Goal: Task Accomplishment & Management: Use online tool/utility

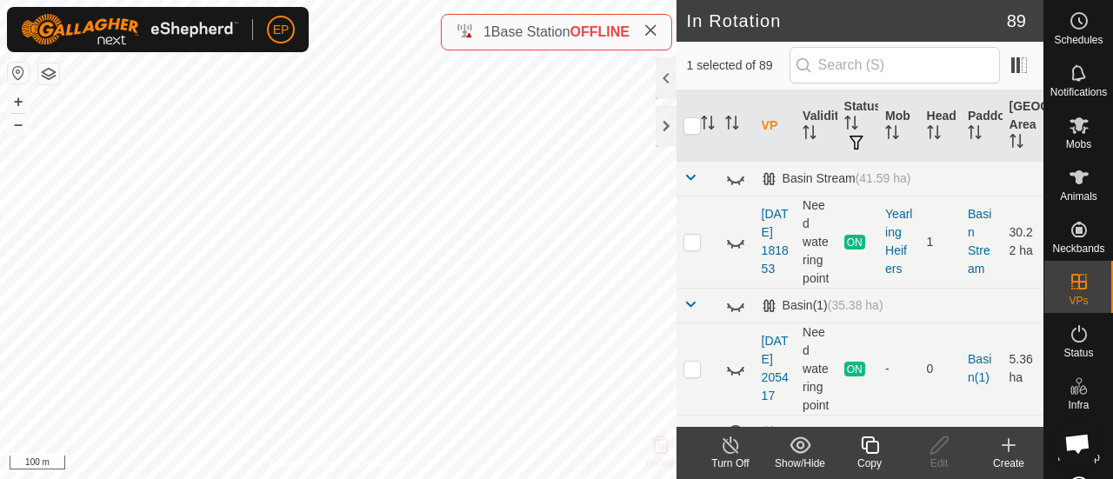
click at [868, 451] on icon at bounding box center [870, 445] width 22 height 21
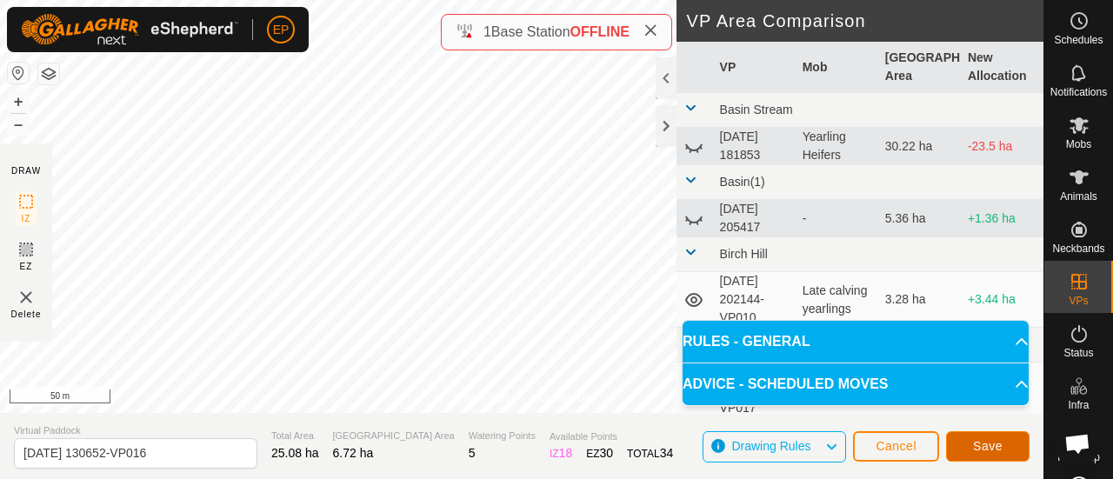
click at [991, 441] on span "Save" at bounding box center [988, 446] width 30 height 14
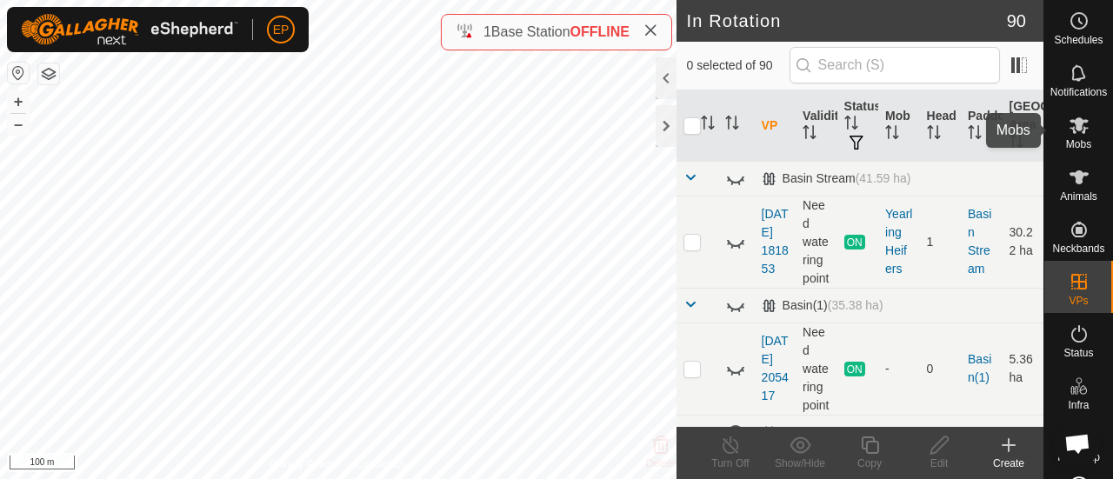
click at [1073, 121] on icon at bounding box center [1078, 125] width 19 height 17
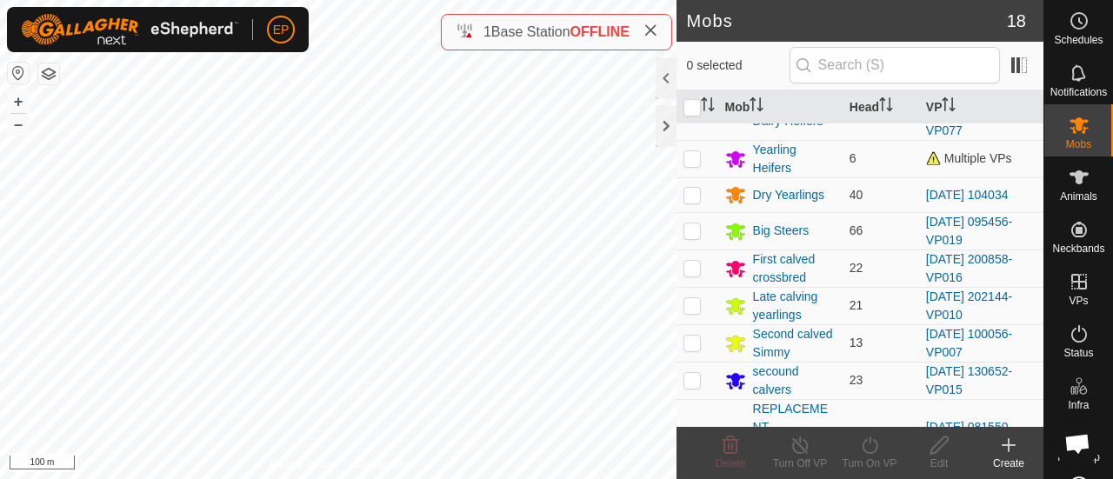
scroll to position [51, 0]
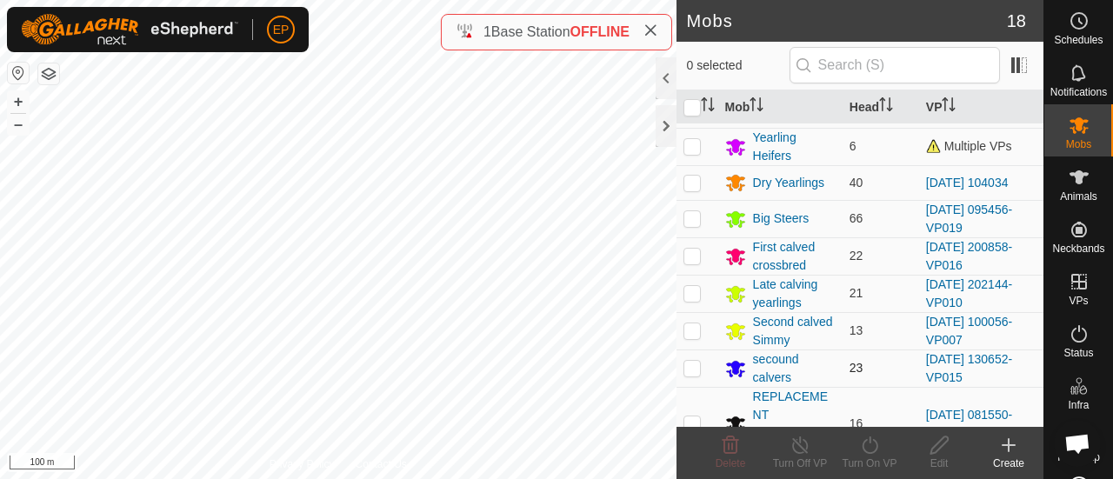
click at [694, 366] on p-checkbox at bounding box center [691, 368] width 17 height 14
checkbox input "true"
click at [864, 440] on icon at bounding box center [869, 444] width 16 height 17
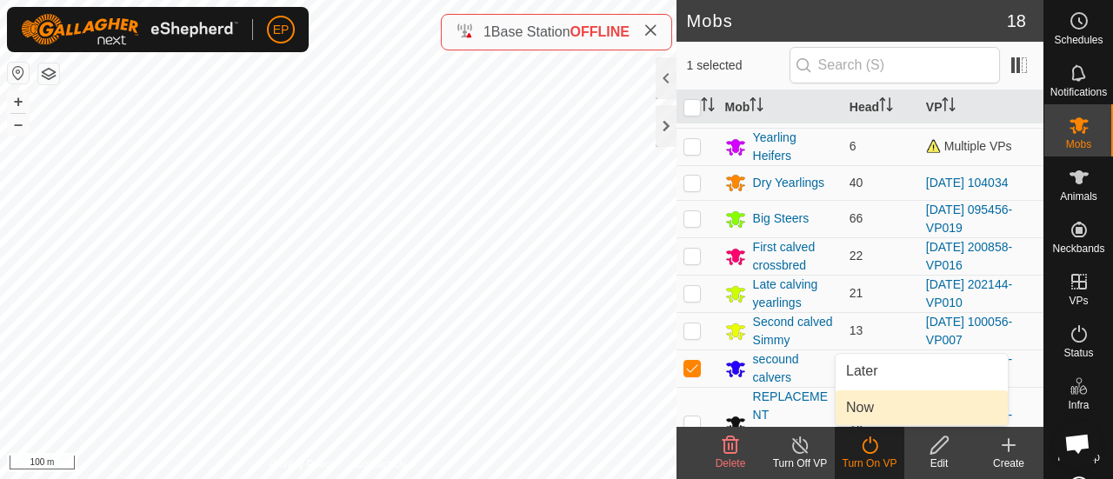
click at [867, 417] on link "Now" at bounding box center [921, 407] width 172 height 35
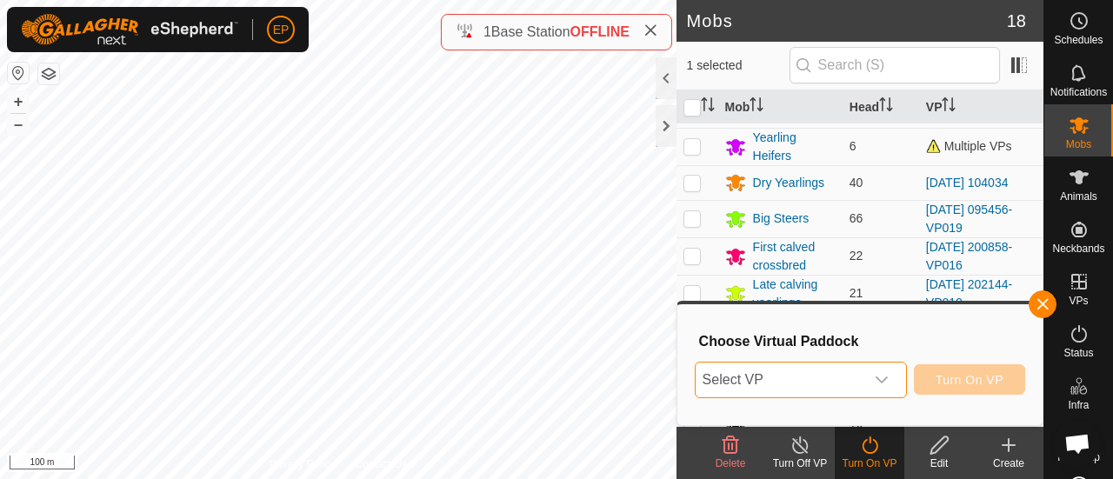
click at [853, 390] on span "Select VP" at bounding box center [779, 380] width 169 height 35
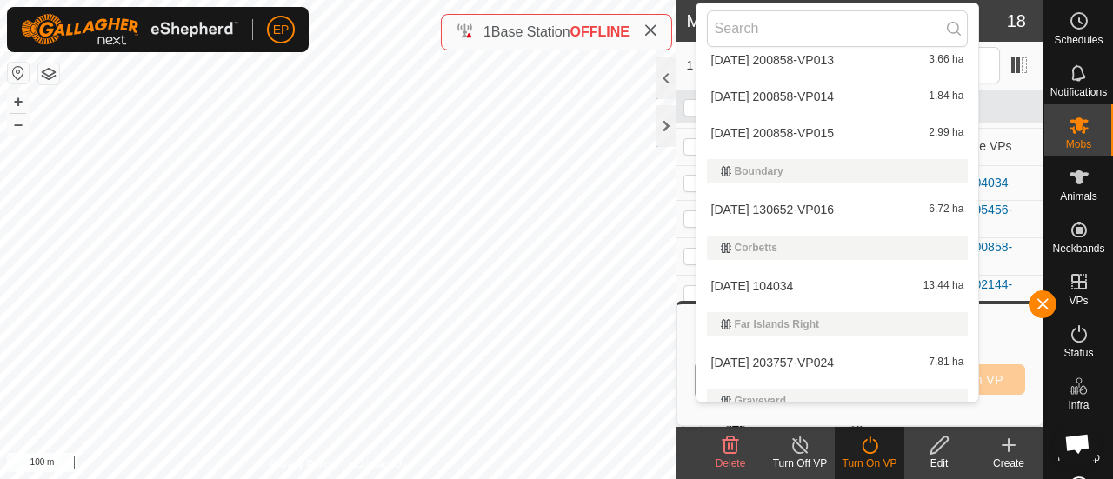
scroll to position [1239, 0]
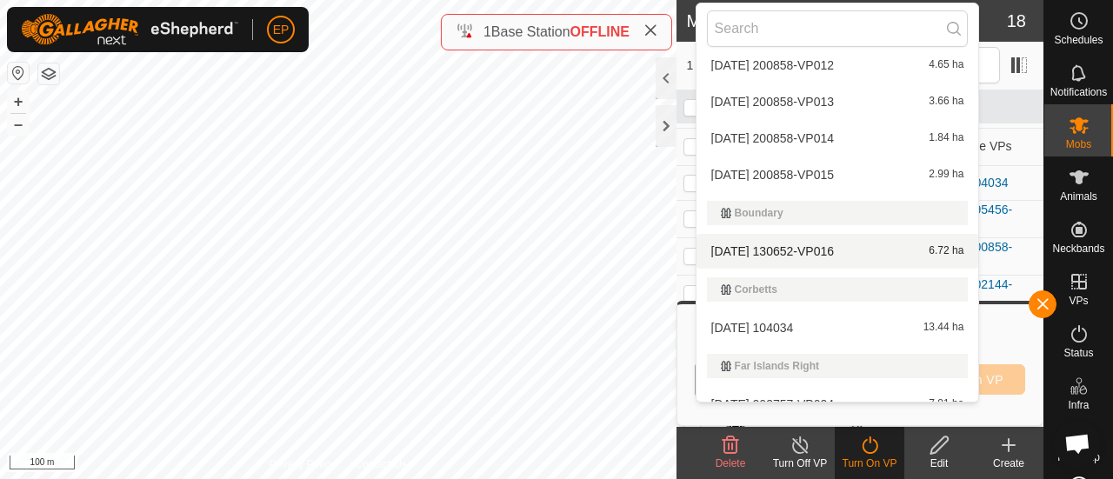
click at [780, 243] on li "2025-09-15 130652-VP016 6.72 ha" at bounding box center [837, 251] width 283 height 35
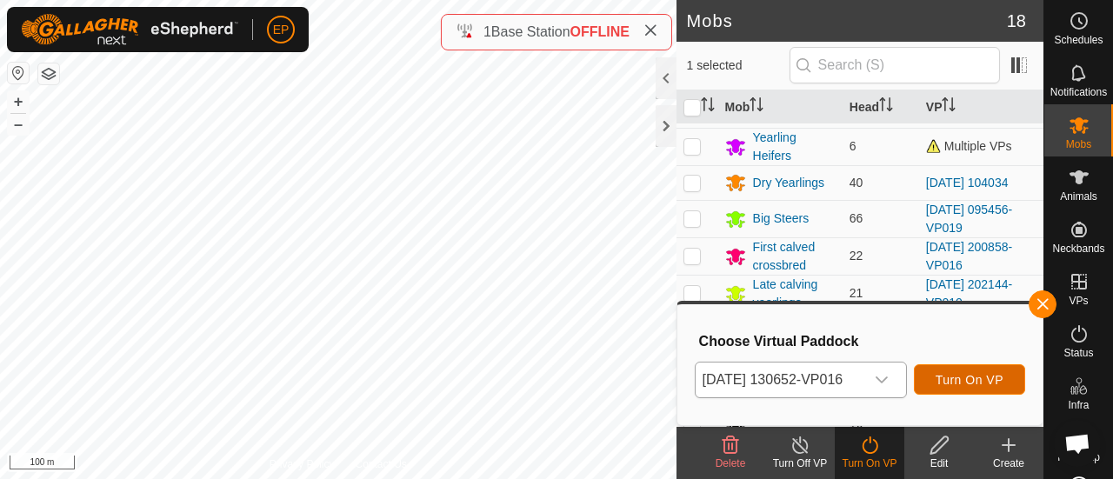
click at [956, 377] on span "Turn On VP" at bounding box center [969, 380] width 68 height 14
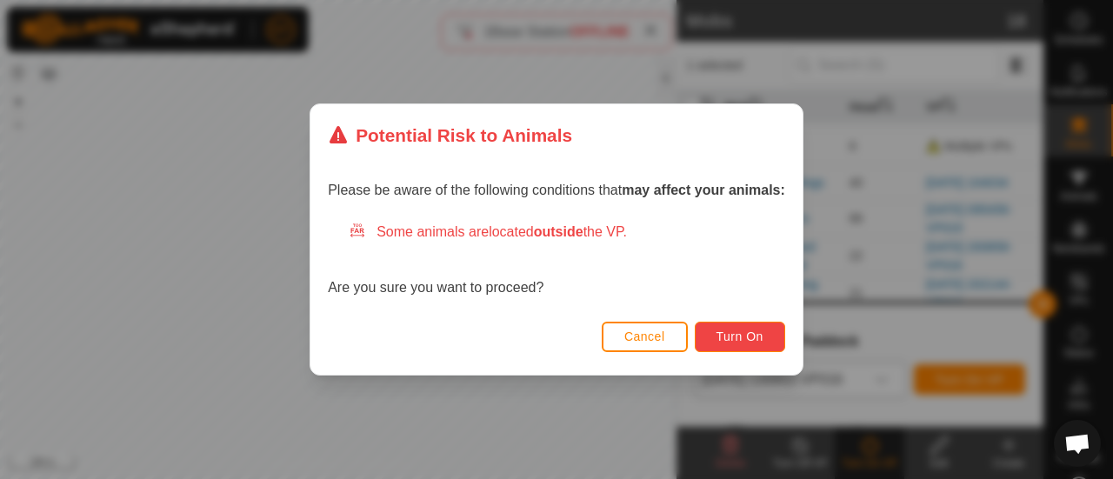
click at [747, 338] on span "Turn On" at bounding box center [739, 336] width 47 height 14
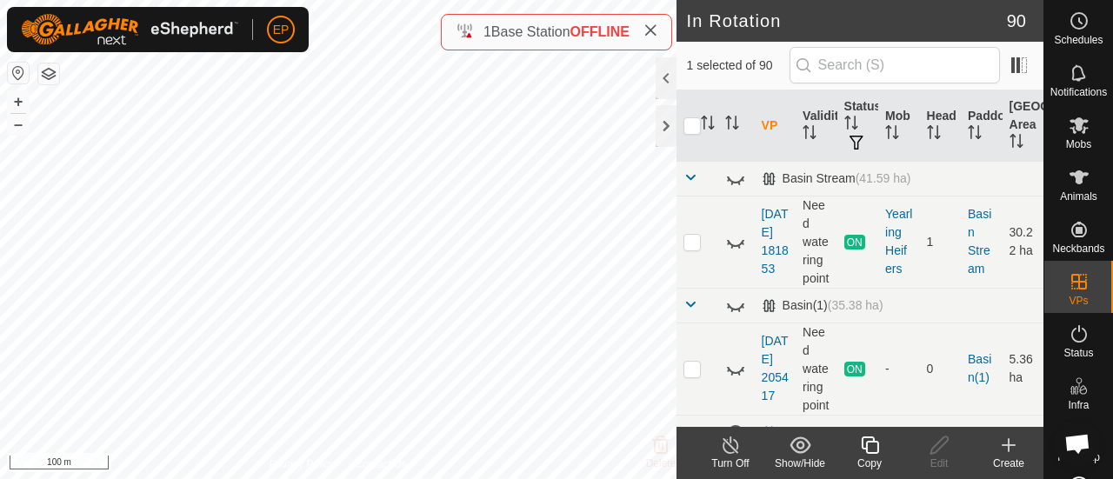
click at [869, 451] on icon at bounding box center [870, 445] width 22 height 21
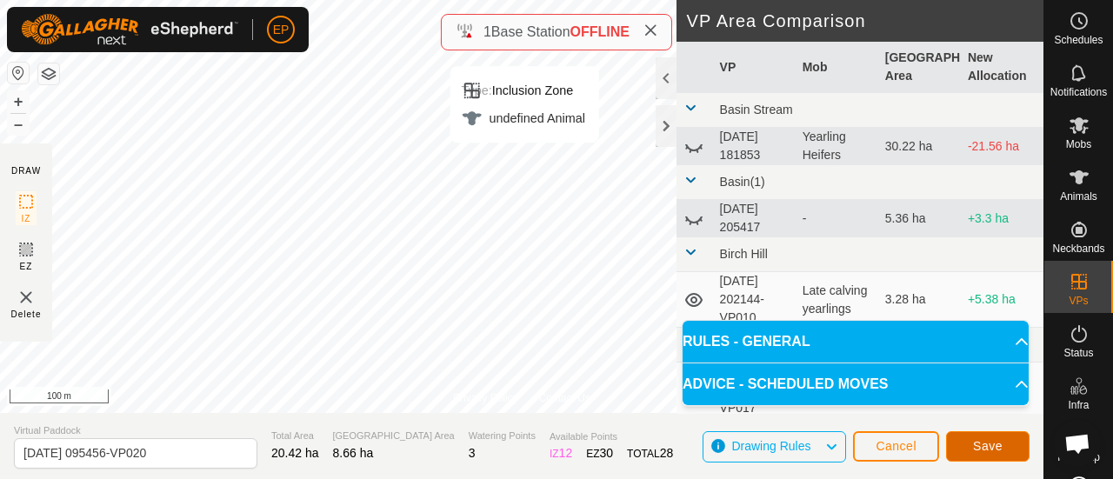
click at [1001, 445] on span "Save" at bounding box center [988, 446] width 30 height 14
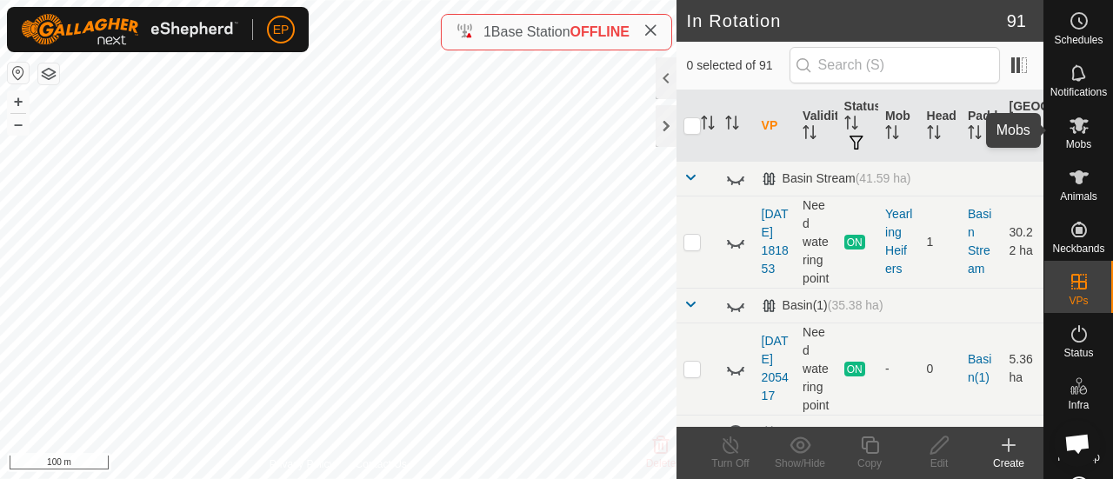
click at [1069, 122] on icon at bounding box center [1078, 125] width 19 height 17
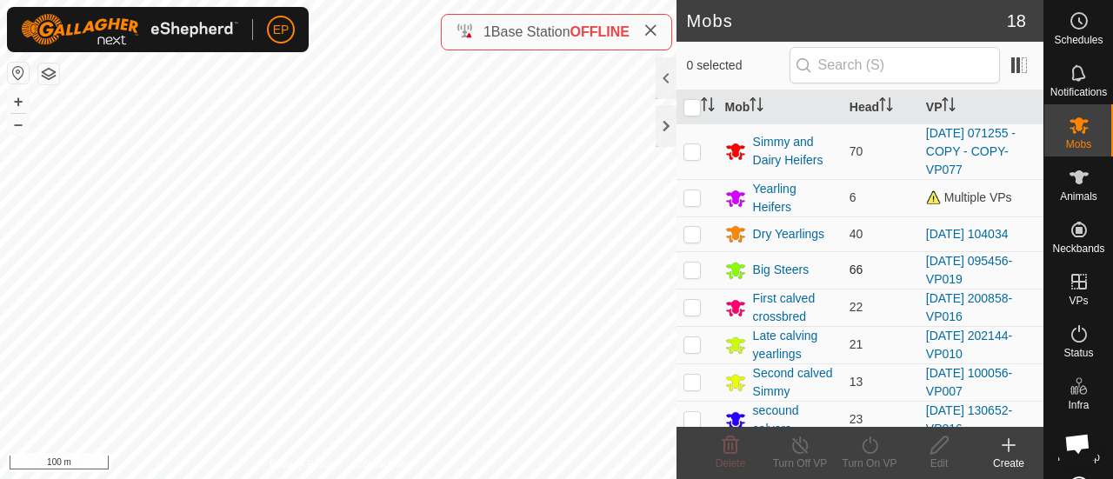
click at [692, 269] on p-checkbox at bounding box center [691, 270] width 17 height 14
checkbox input "true"
click at [864, 456] on div "Turn On VP" at bounding box center [870, 464] width 70 height 16
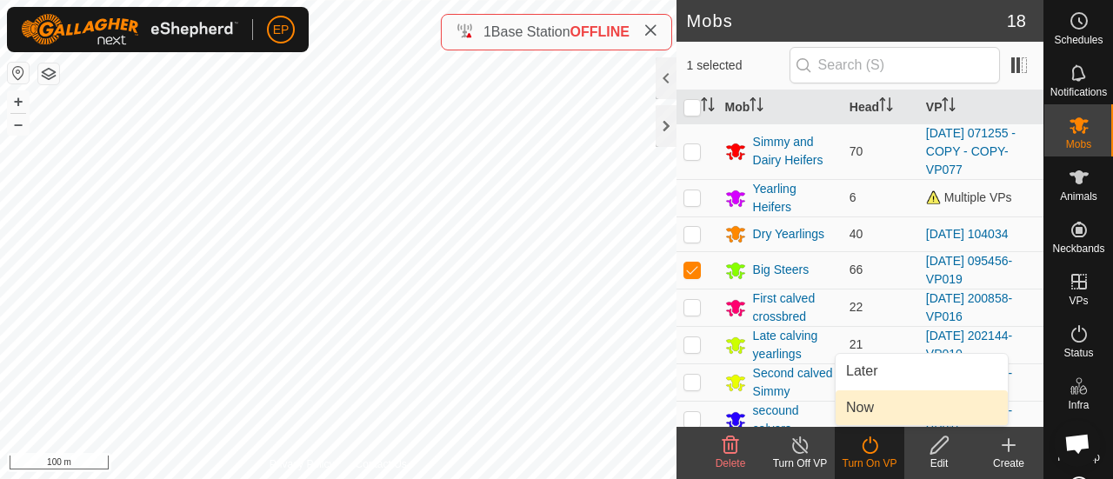
click at [857, 414] on link "Now" at bounding box center [921, 407] width 172 height 35
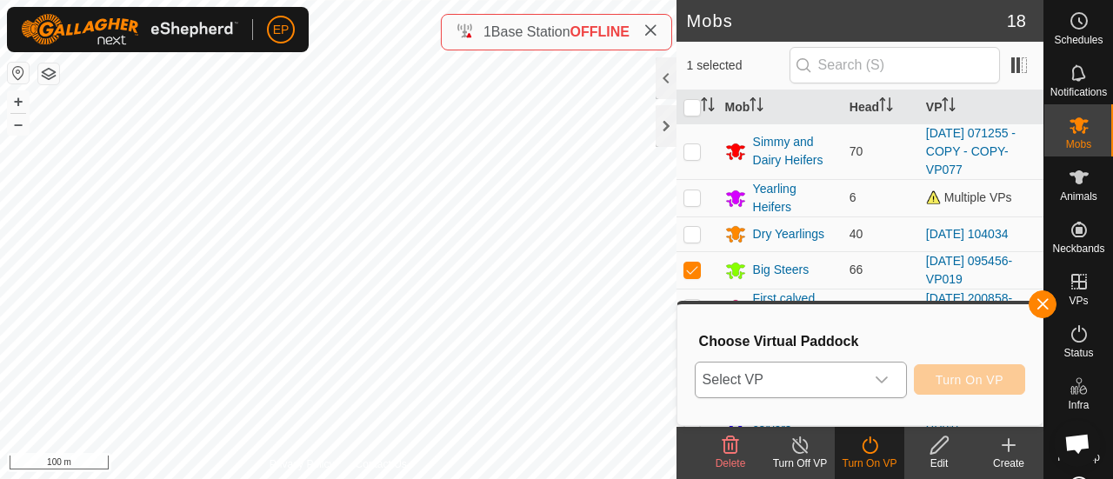
click at [836, 383] on span "Select VP" at bounding box center [779, 380] width 169 height 35
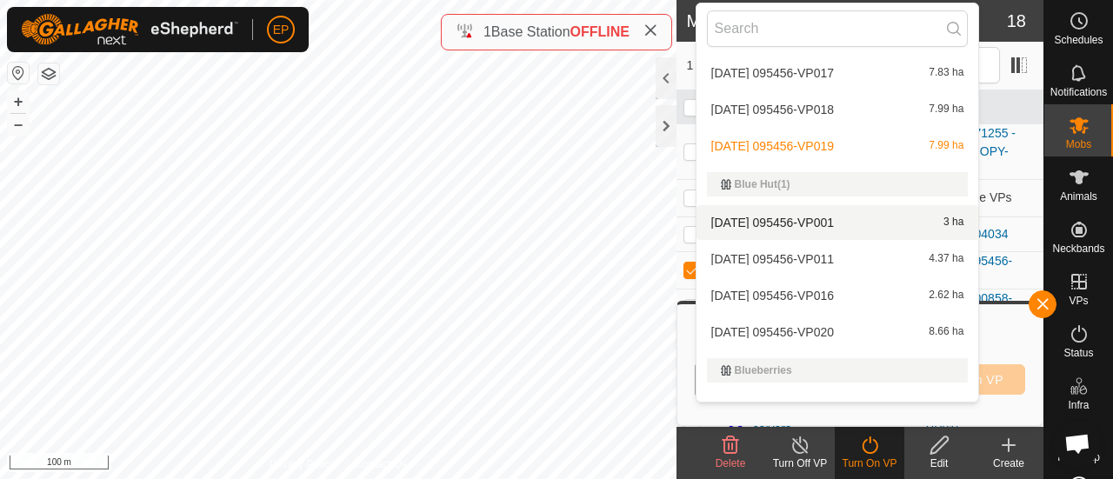
scroll to position [234, 0]
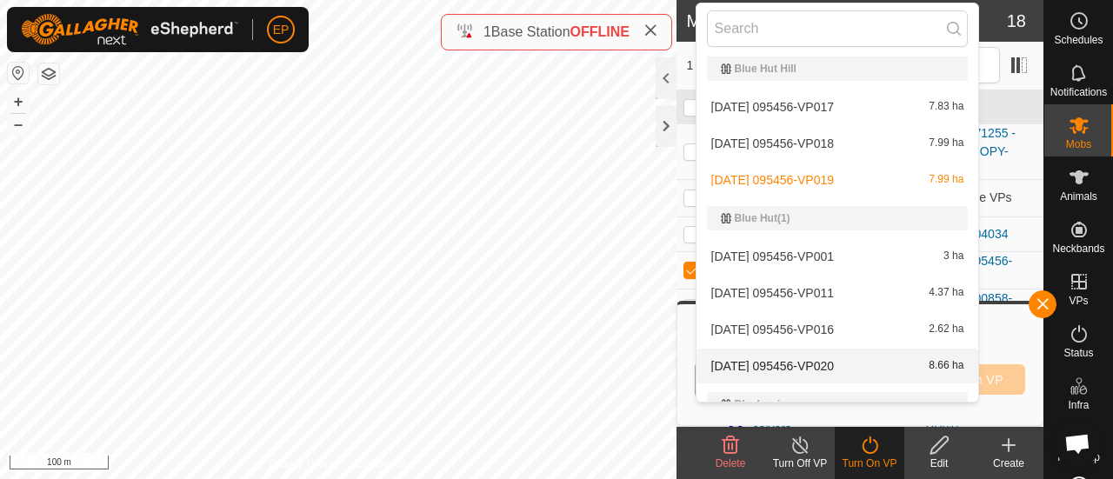
click at [770, 369] on li "2025-09-16 095456-VP020 8.66 ha" at bounding box center [837, 366] width 283 height 35
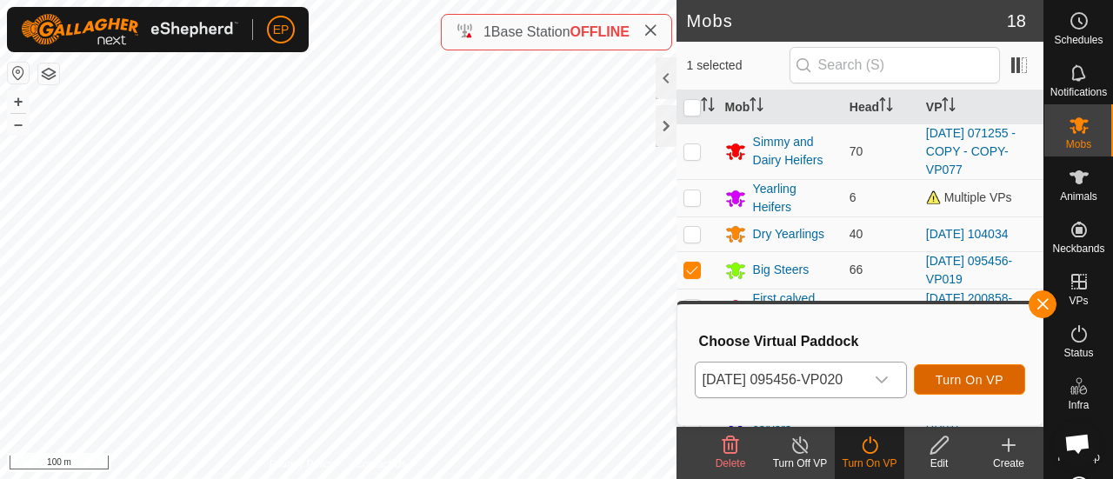
click at [991, 383] on span "Turn On VP" at bounding box center [969, 380] width 68 height 14
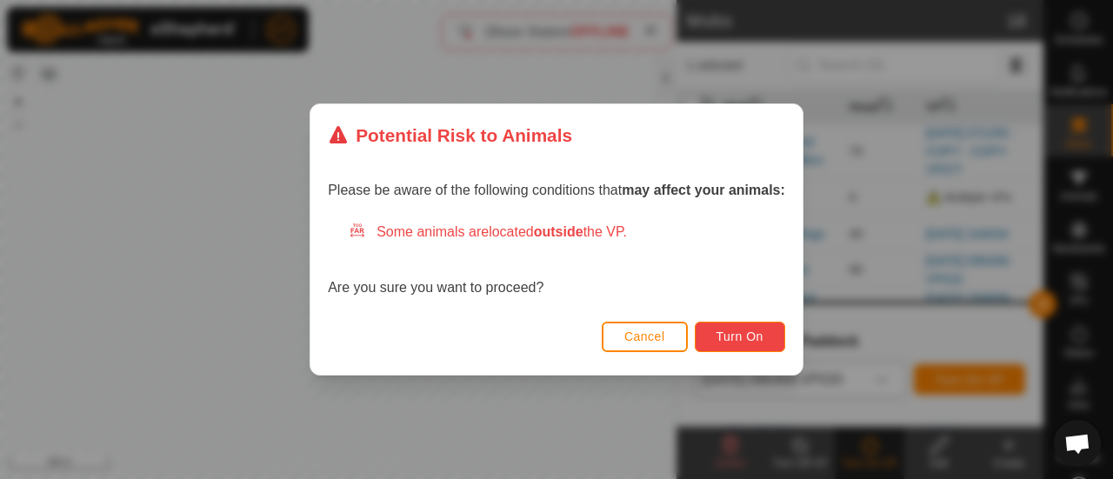
click at [730, 325] on button "Turn On" at bounding box center [740, 337] width 90 height 30
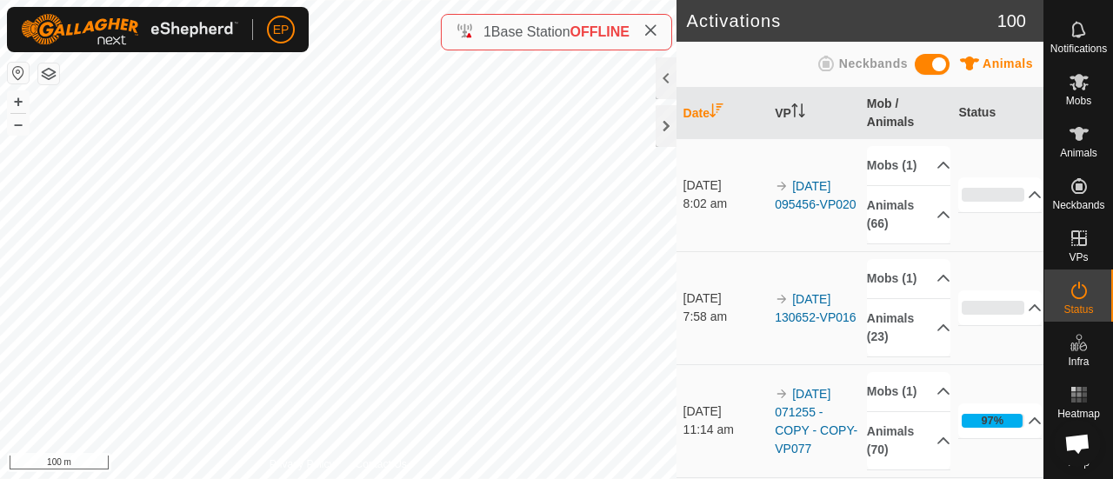
scroll to position [56, 0]
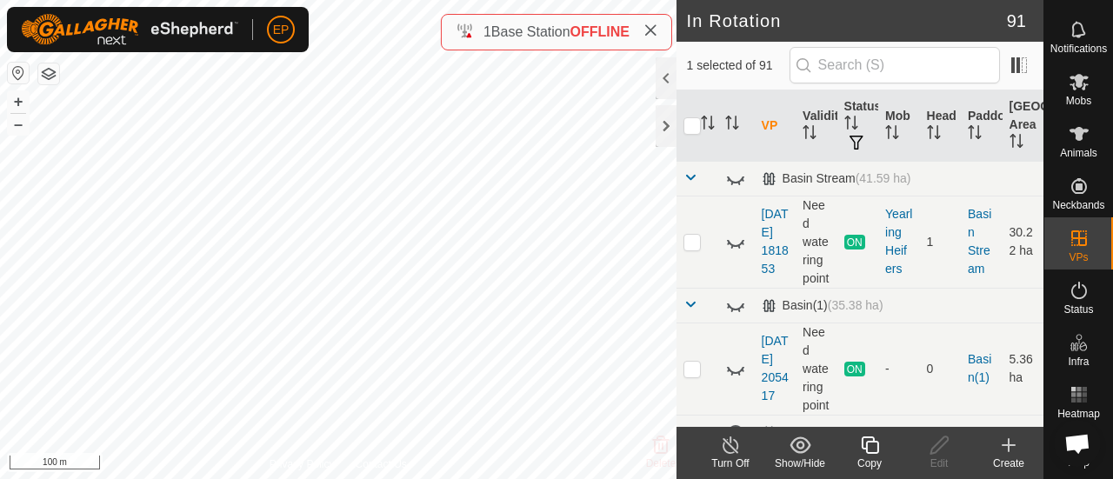
checkbox input "false"
checkbox input "true"
click at [874, 444] on icon at bounding box center [870, 445] width 22 height 21
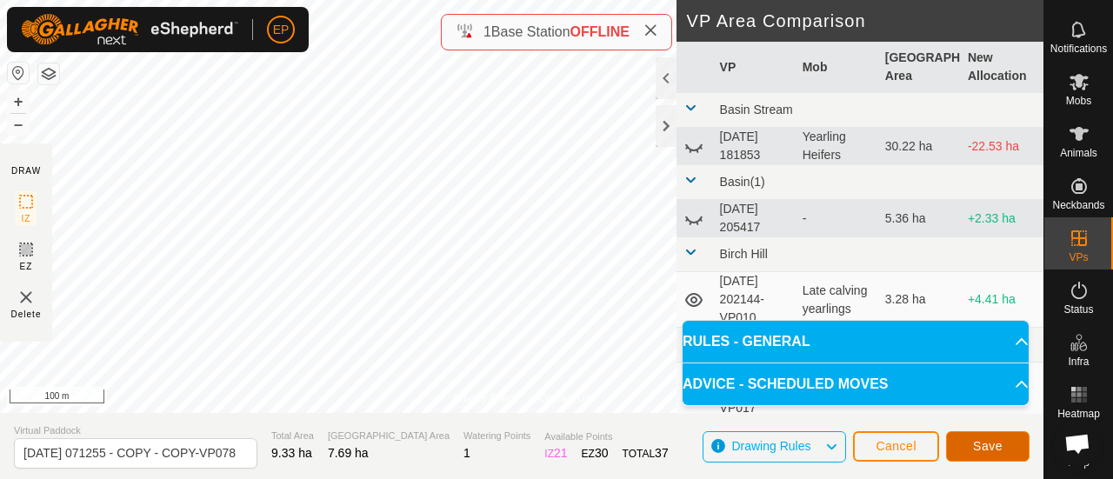
click at [996, 442] on span "Save" at bounding box center [988, 446] width 30 height 14
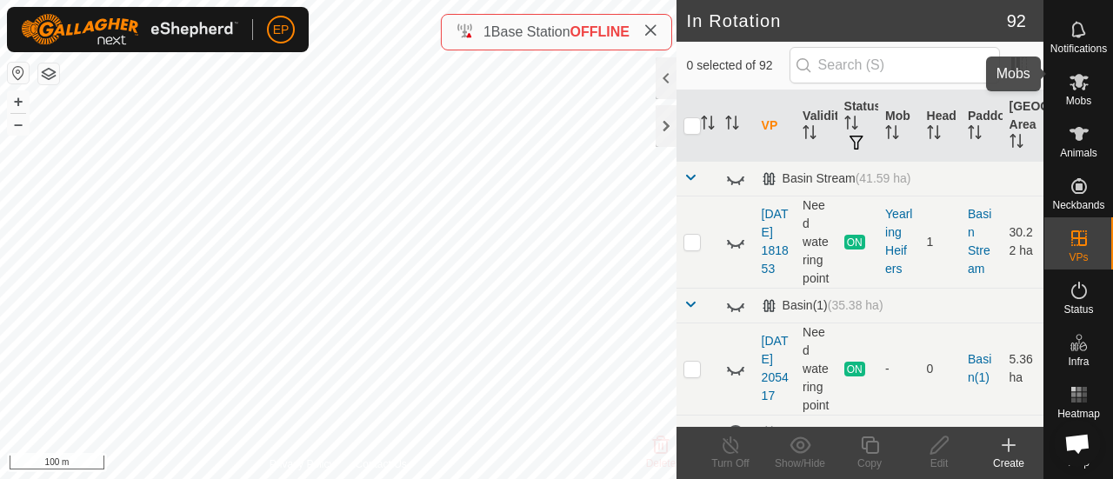
click at [1069, 75] on icon at bounding box center [1078, 82] width 19 height 17
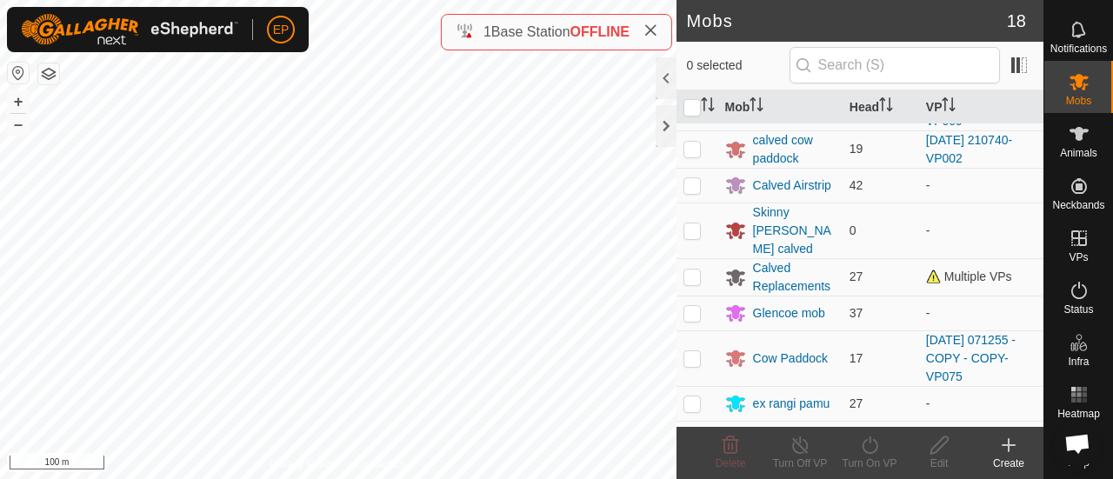
scroll to position [449, 0]
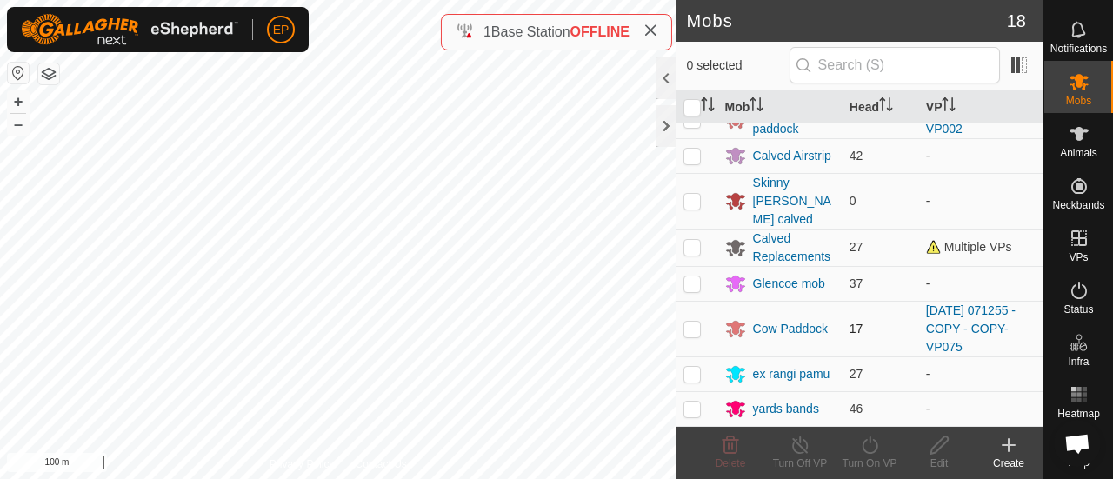
click at [697, 328] on p-checkbox at bounding box center [691, 329] width 17 height 14
checkbox input "true"
click at [868, 449] on icon at bounding box center [870, 445] width 22 height 21
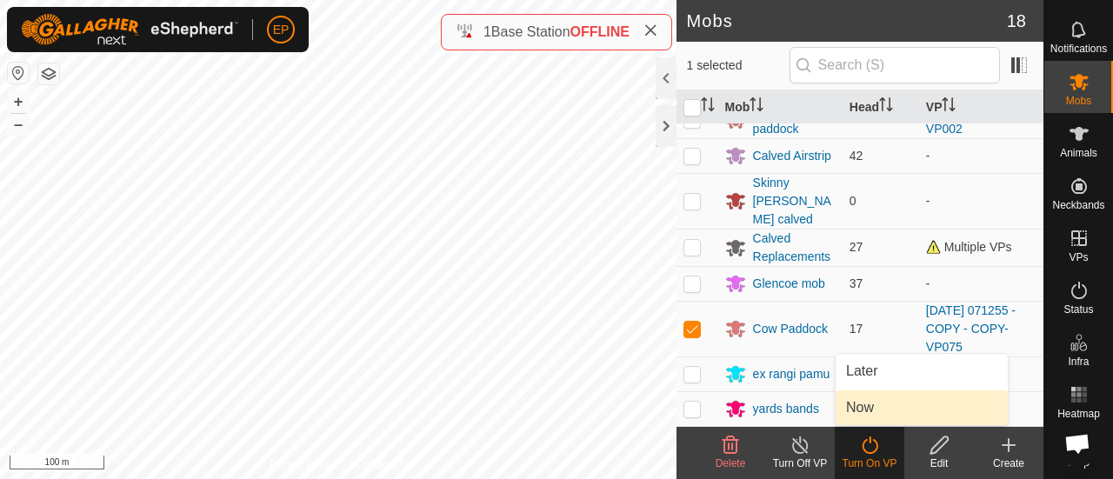
click at [859, 418] on link "Now" at bounding box center [921, 407] width 172 height 35
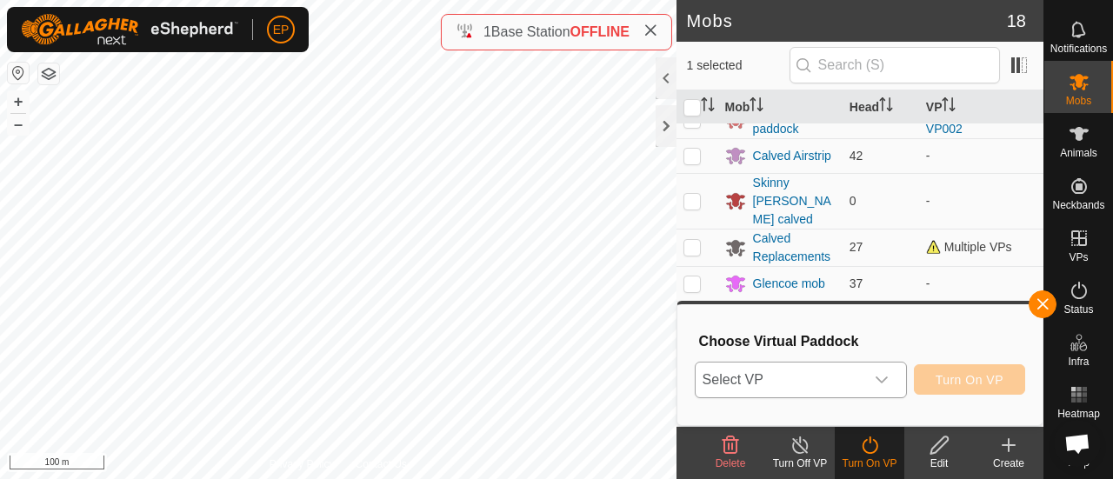
click at [822, 373] on span "Select VP" at bounding box center [779, 380] width 169 height 35
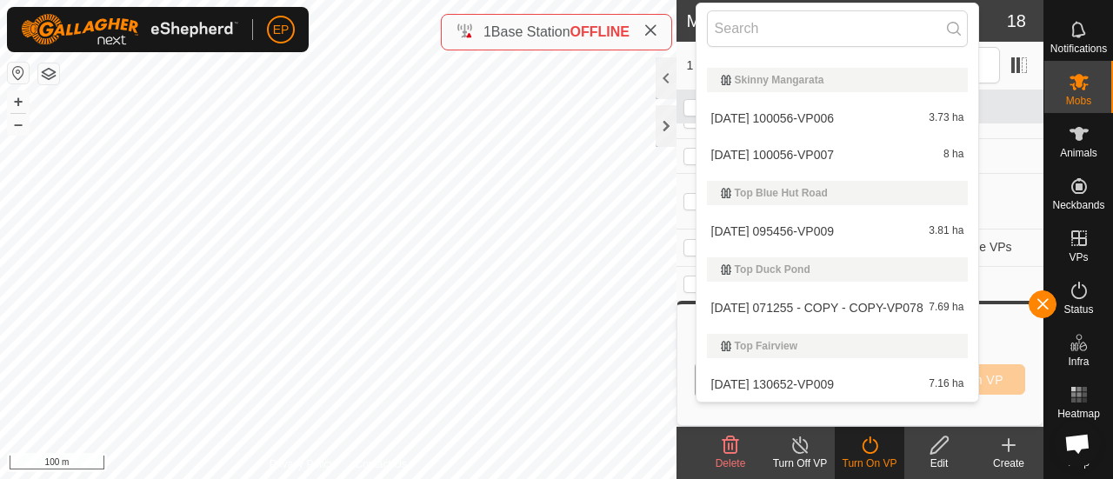
scroll to position [4055, 0]
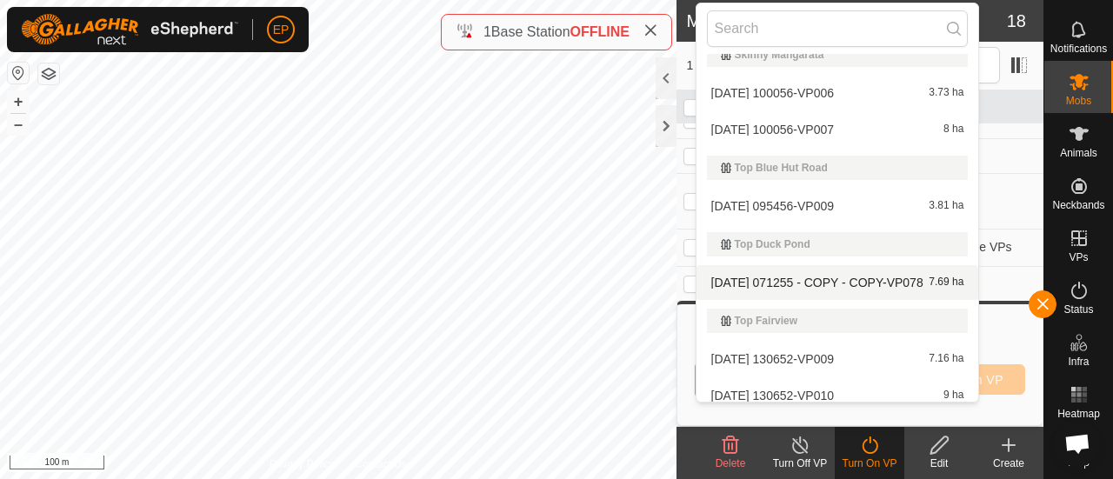
click at [775, 278] on li "2025-08-12 071255 - COPY - COPY-VP078 7.69 ha" at bounding box center [837, 282] width 283 height 35
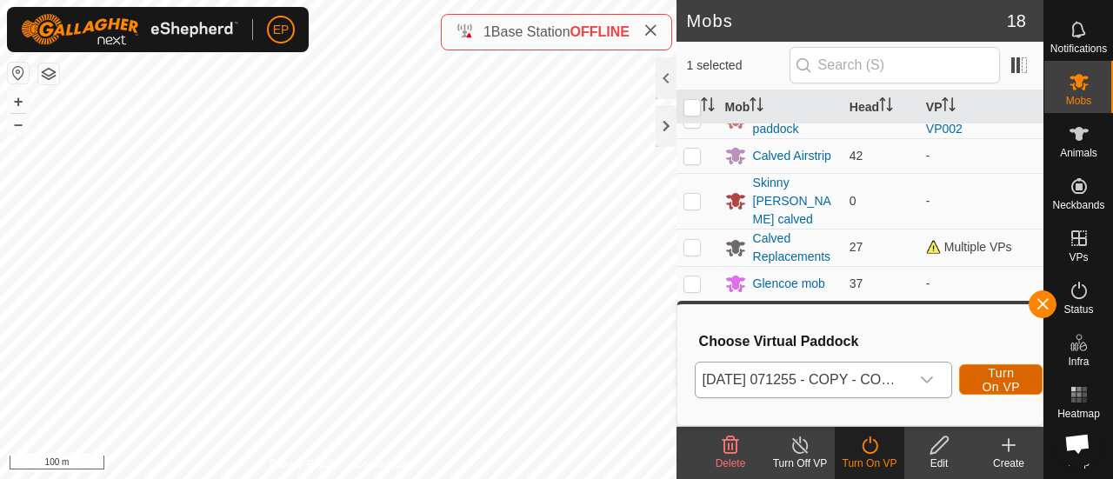
click at [1003, 380] on span "Turn On VP" at bounding box center [1001, 380] width 40 height 28
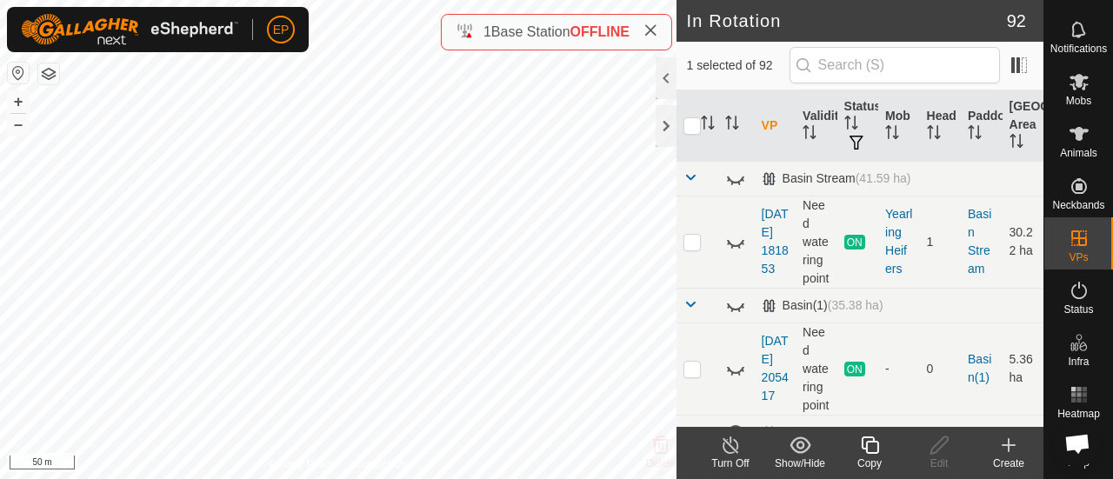
click at [869, 444] on icon at bounding box center [870, 445] width 22 height 21
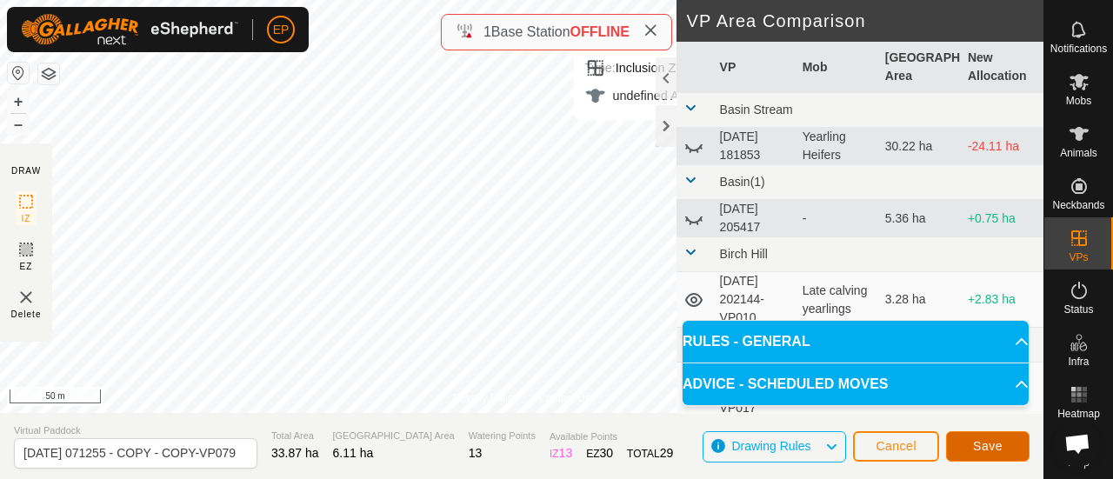
click at [974, 442] on span "Save" at bounding box center [988, 446] width 30 height 14
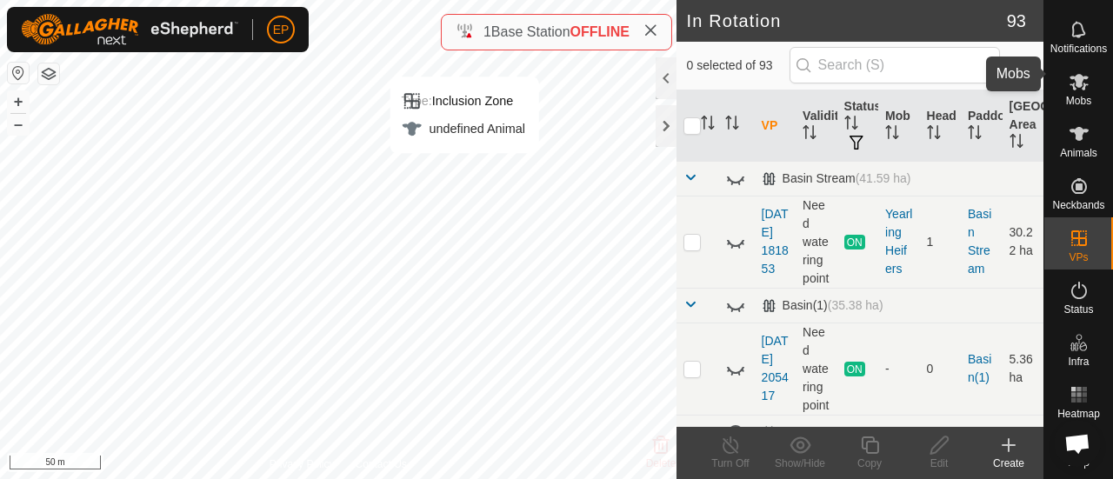
click at [1081, 72] on icon at bounding box center [1078, 81] width 21 height 21
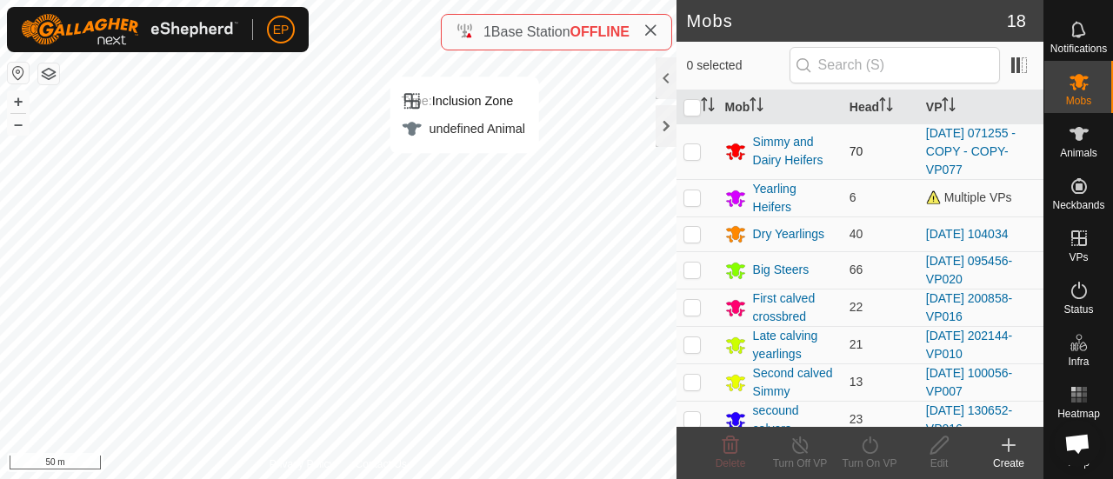
click at [695, 150] on p-checkbox at bounding box center [691, 151] width 17 height 14
checkbox input "true"
click at [866, 466] on div "Turn On VP" at bounding box center [870, 464] width 70 height 16
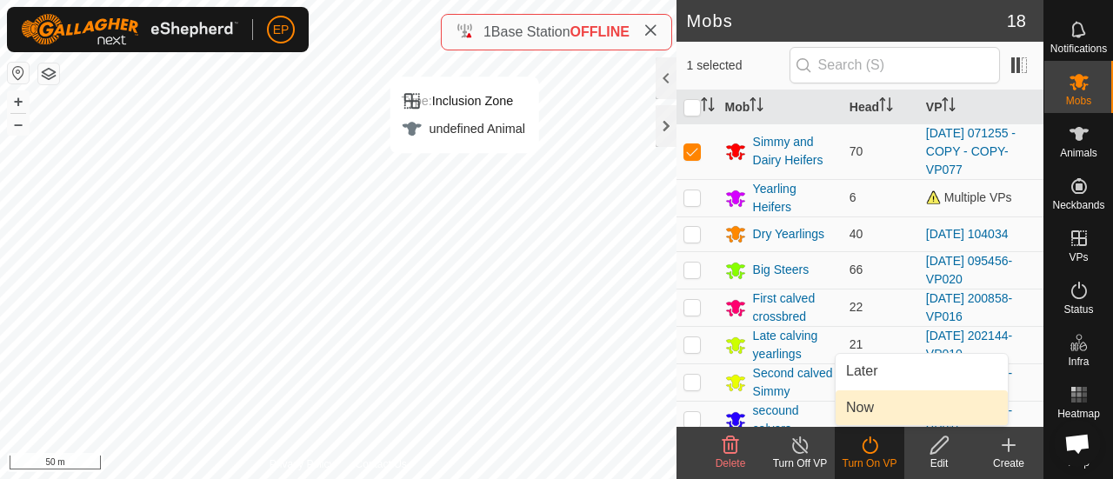
click at [862, 407] on body "EP Schedules Notifications Mobs Animals Neckbands VPs Status Infra Heatmap Help…" at bounding box center [556, 239] width 1113 height 479
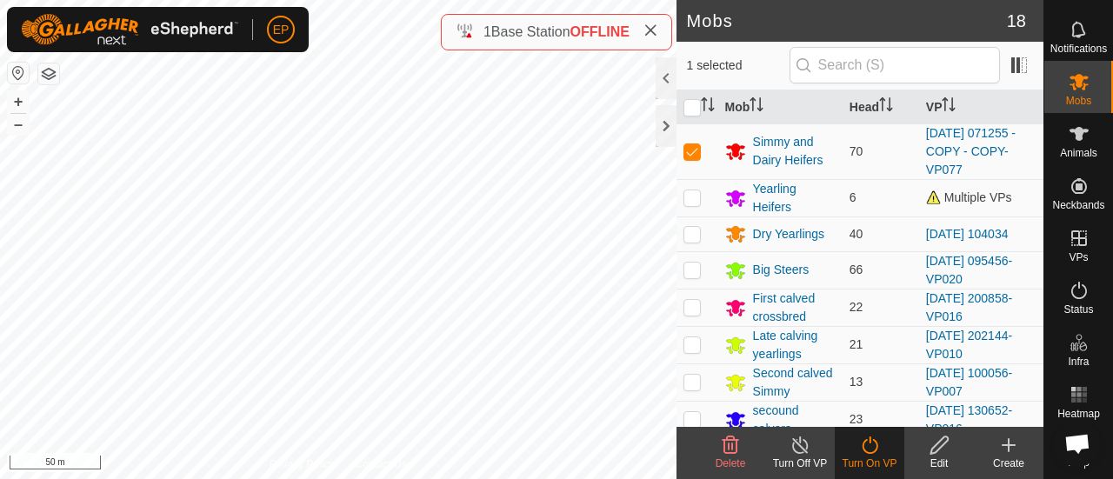
click at [875, 459] on div "Turn On VP" at bounding box center [870, 464] width 70 height 16
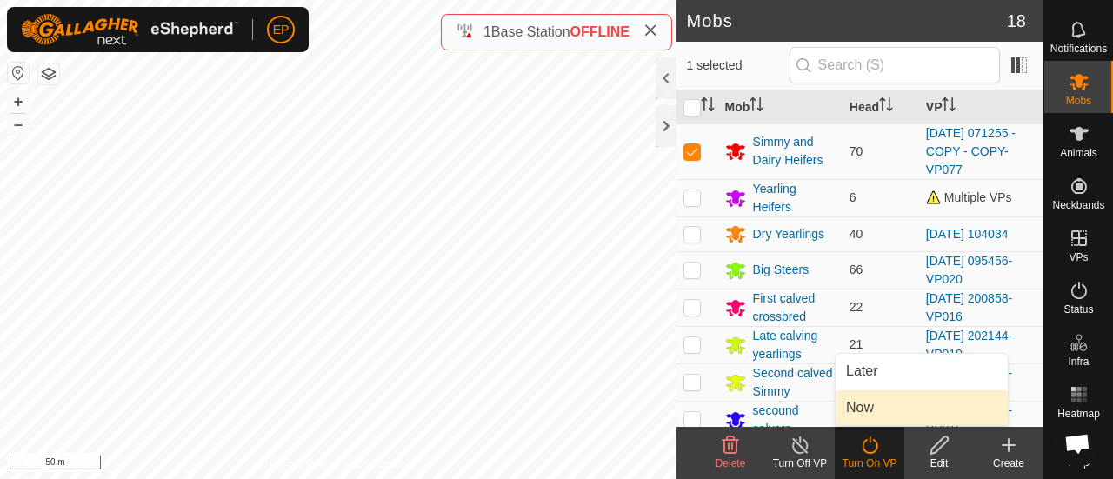
click at [871, 407] on link "Now" at bounding box center [921, 407] width 172 height 35
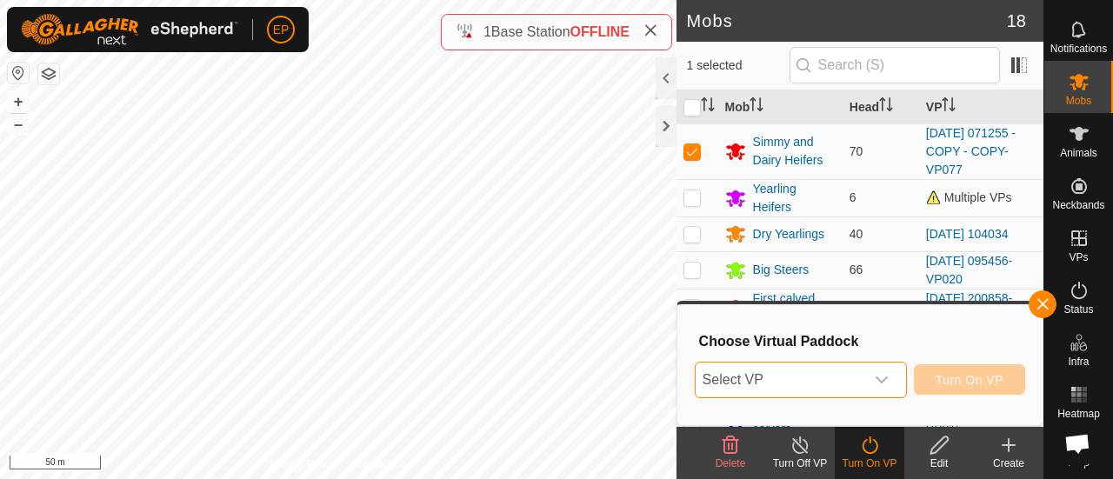
click at [850, 371] on span "Select VP" at bounding box center [779, 380] width 169 height 35
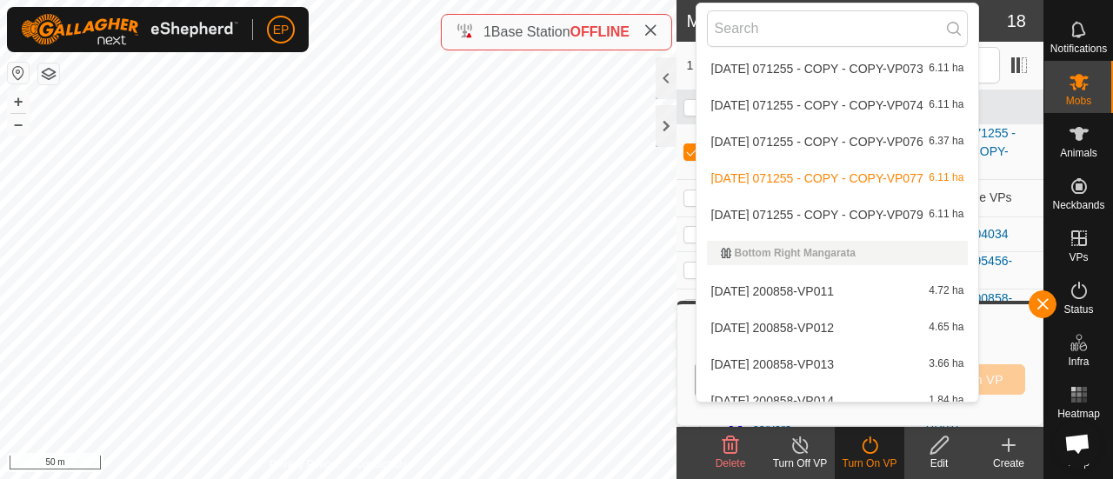
scroll to position [1032, 0]
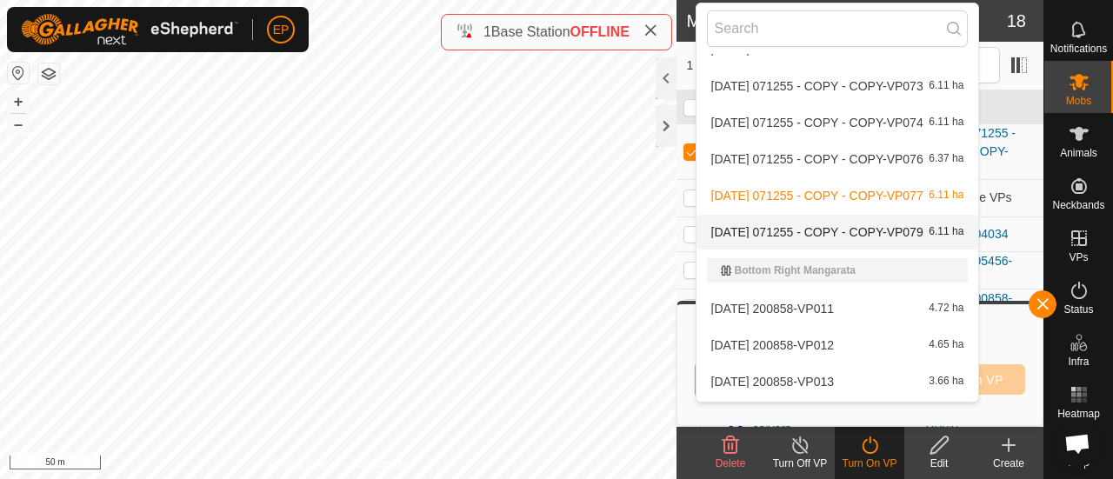
click at [870, 223] on li "2025-08-12 071255 - COPY - COPY-VP079 6.11 ha" at bounding box center [837, 232] width 283 height 35
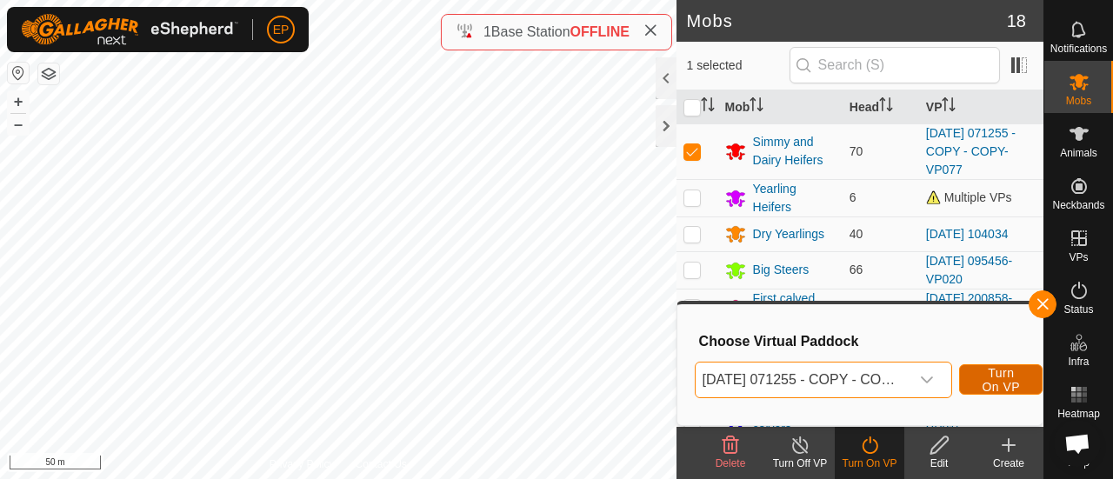
click at [994, 371] on span "Turn On VP" at bounding box center [1001, 380] width 40 height 28
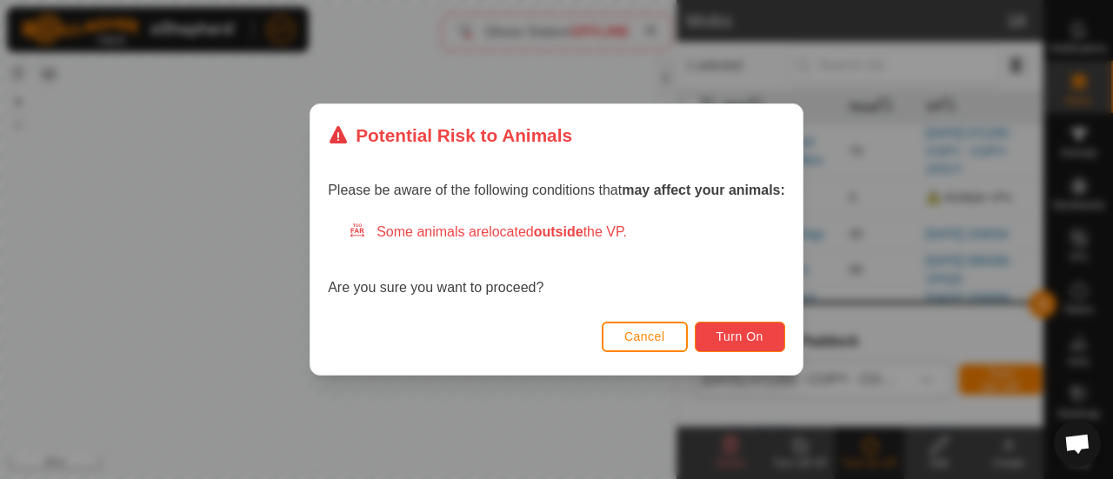
click at [750, 336] on span "Turn On" at bounding box center [739, 336] width 47 height 14
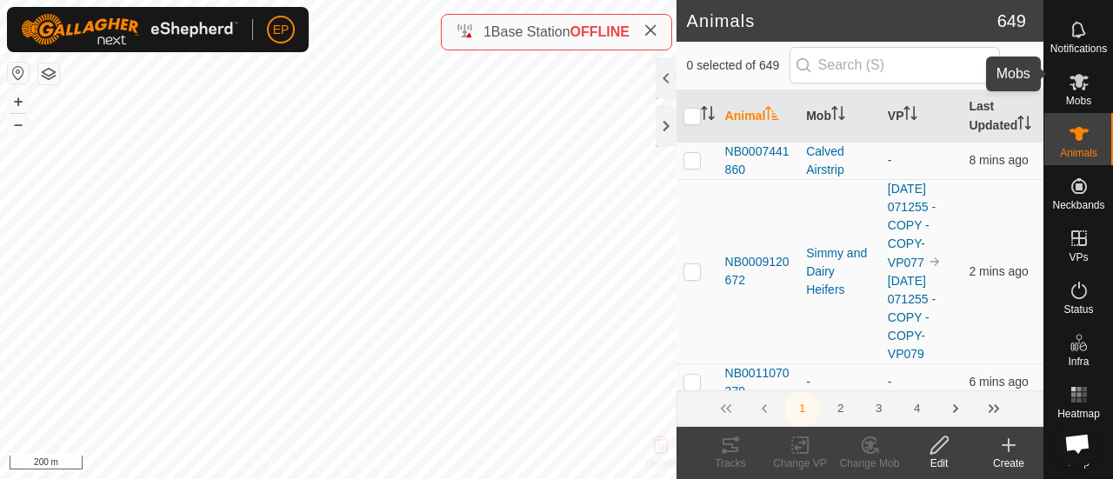
click at [1067, 96] on span "Mobs" at bounding box center [1078, 101] width 25 height 10
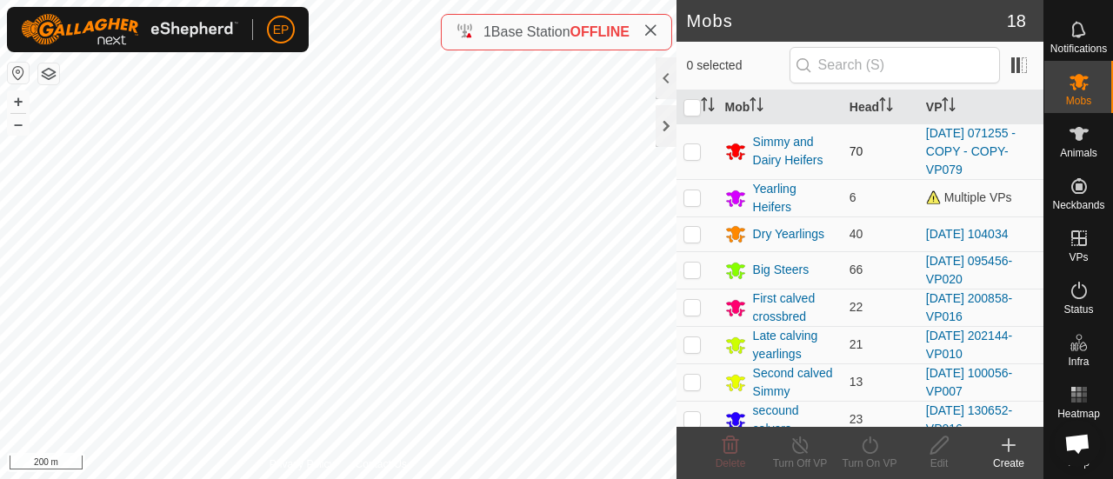
click at [690, 147] on p-checkbox at bounding box center [691, 151] width 17 height 14
checkbox input "true"
click at [810, 453] on turn-off-svg-icon at bounding box center [800, 445] width 70 height 21
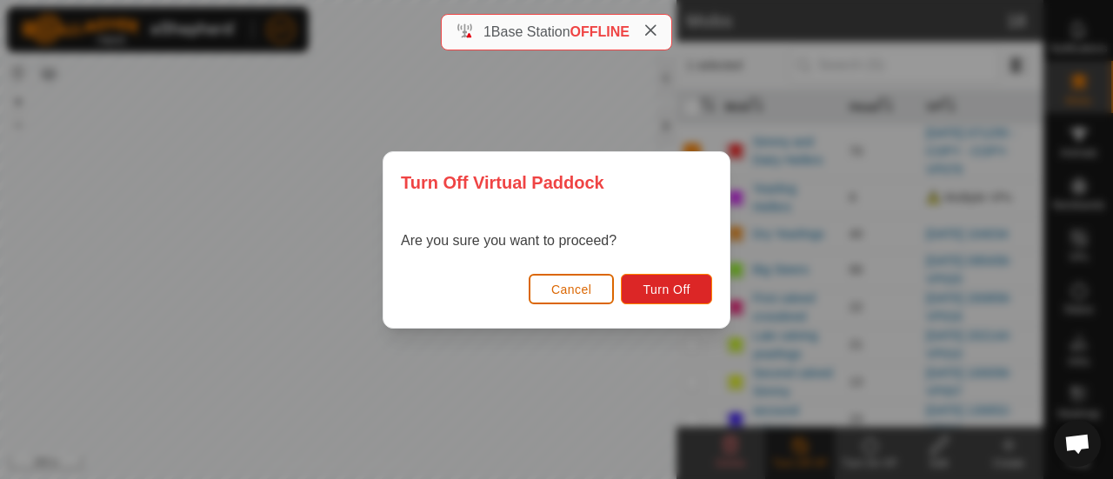
click at [581, 288] on span "Cancel" at bounding box center [571, 290] width 41 height 14
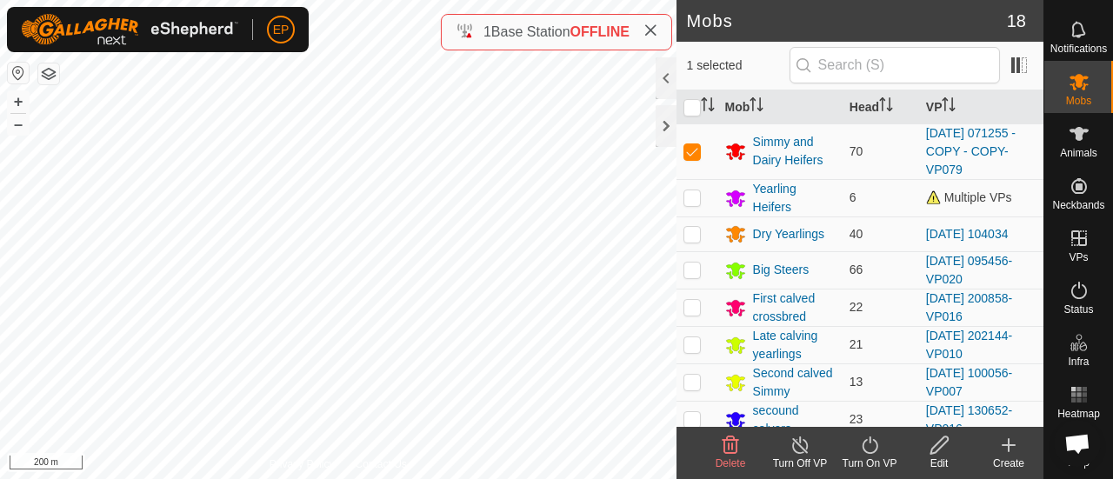
click at [869, 442] on icon at bounding box center [869, 444] width 16 height 17
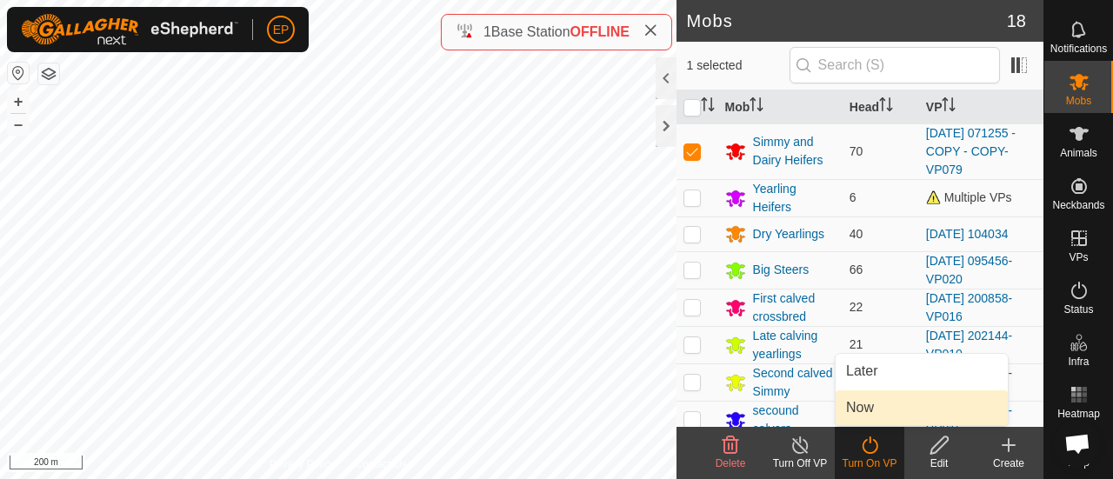
click at [863, 413] on link "Now" at bounding box center [921, 407] width 172 height 35
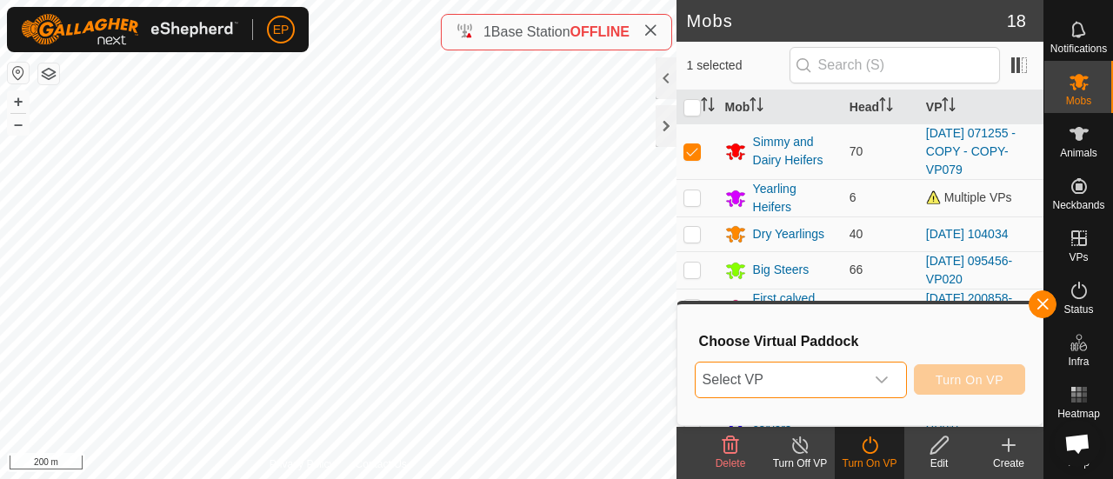
click at [834, 371] on span "Select VP" at bounding box center [779, 380] width 169 height 35
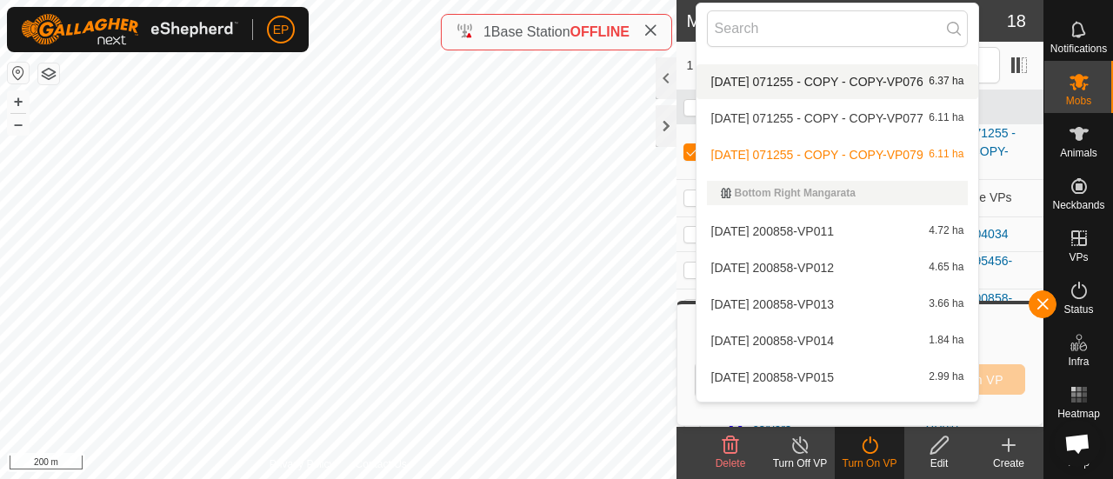
scroll to position [1083, 0]
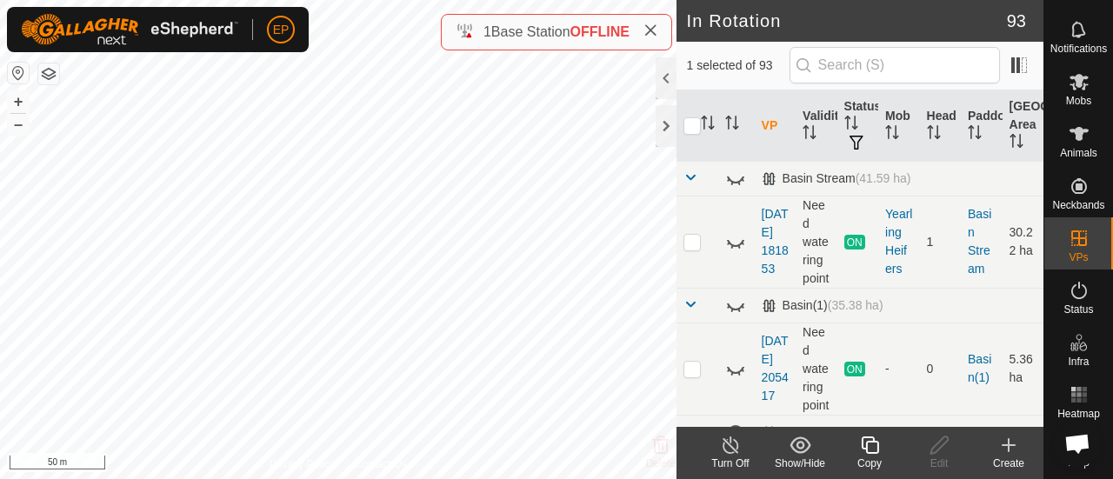
click at [868, 445] on icon at bounding box center [870, 445] width 22 height 21
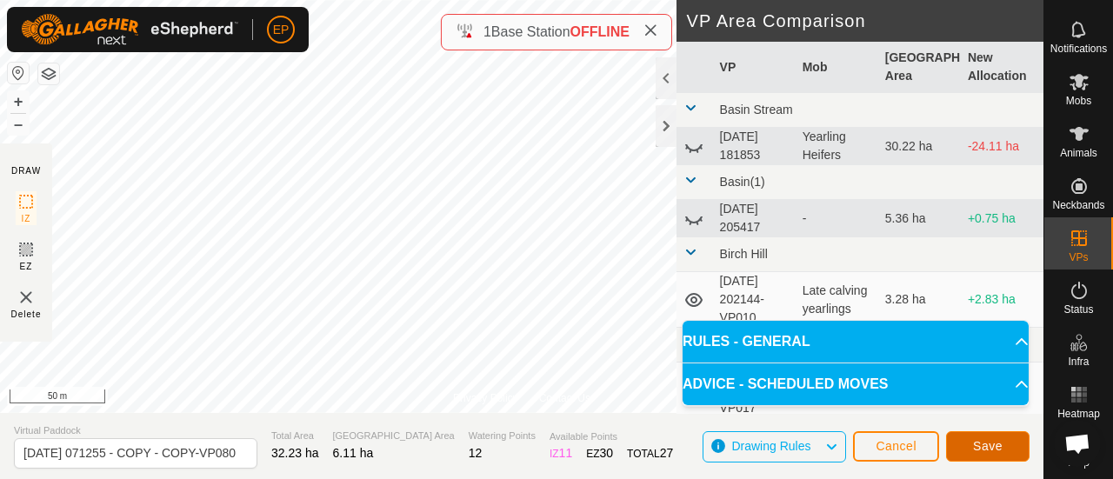
click at [979, 447] on span "Save" at bounding box center [988, 446] width 30 height 14
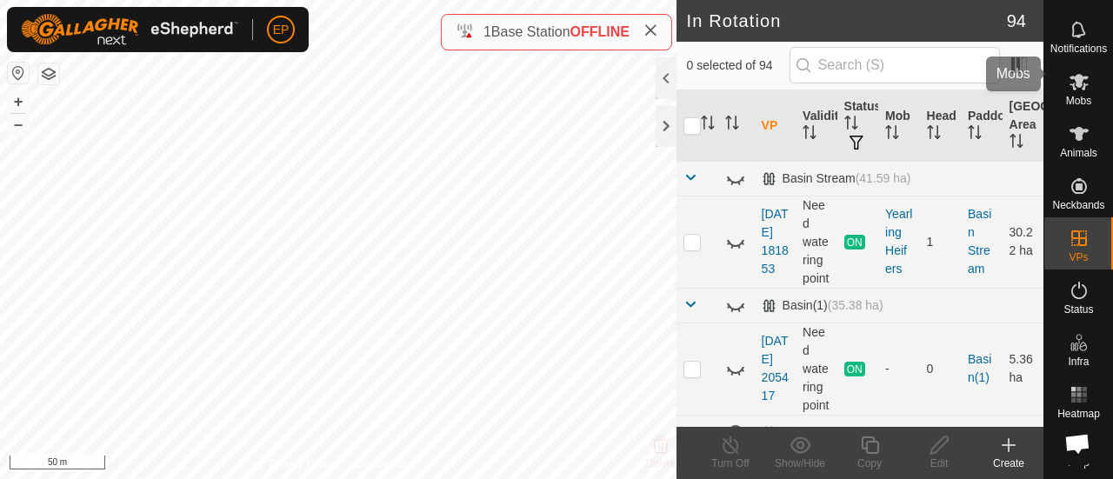
click at [1072, 96] on span "Mobs" at bounding box center [1078, 101] width 25 height 10
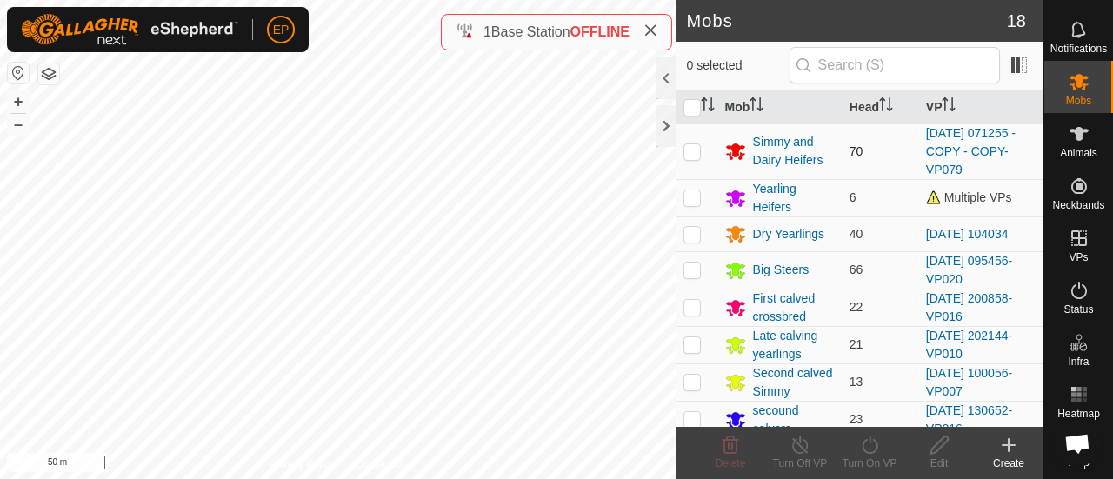
click at [694, 154] on p-checkbox at bounding box center [691, 151] width 17 height 14
checkbox input "true"
click at [868, 448] on icon at bounding box center [870, 445] width 22 height 21
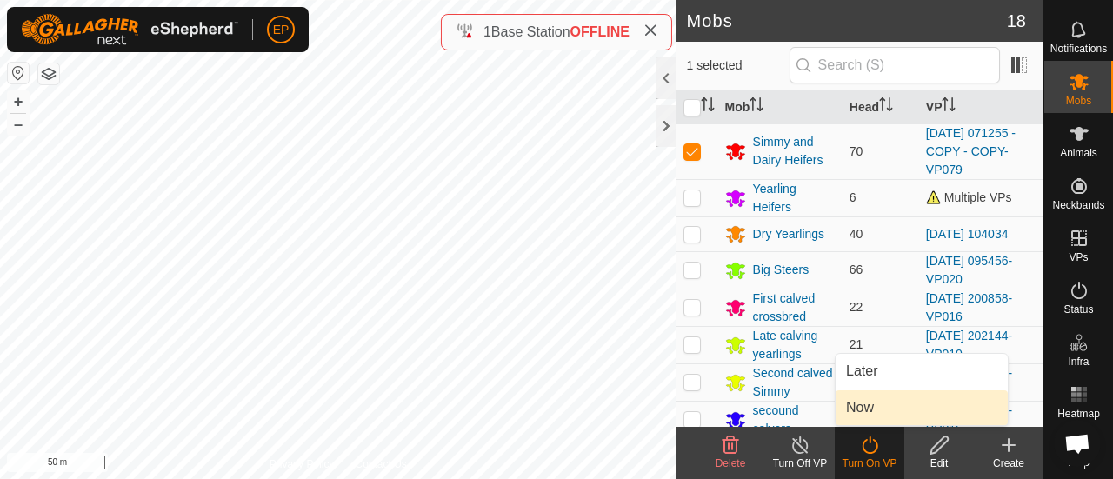
click at [870, 408] on link "Now" at bounding box center [921, 407] width 172 height 35
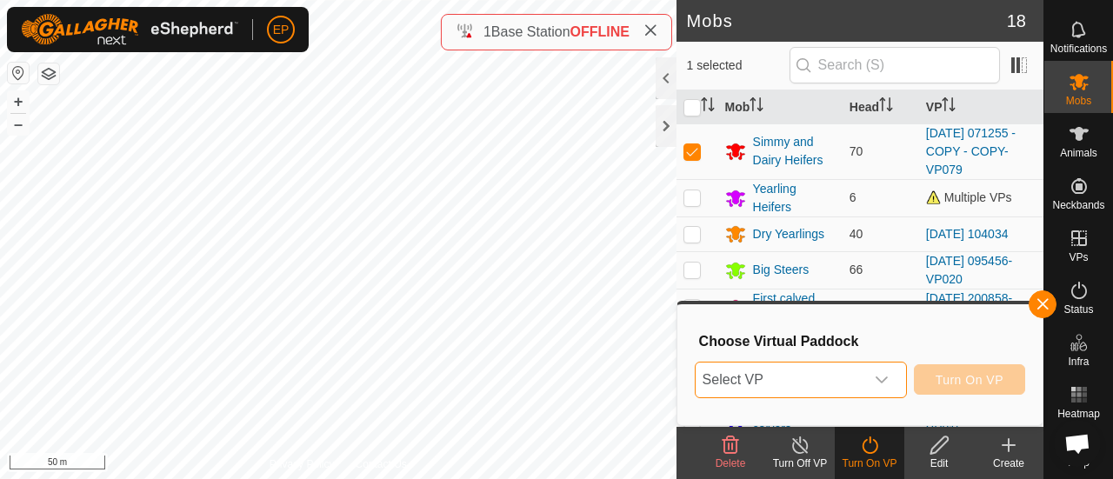
click at [847, 388] on span "Select VP" at bounding box center [779, 380] width 169 height 35
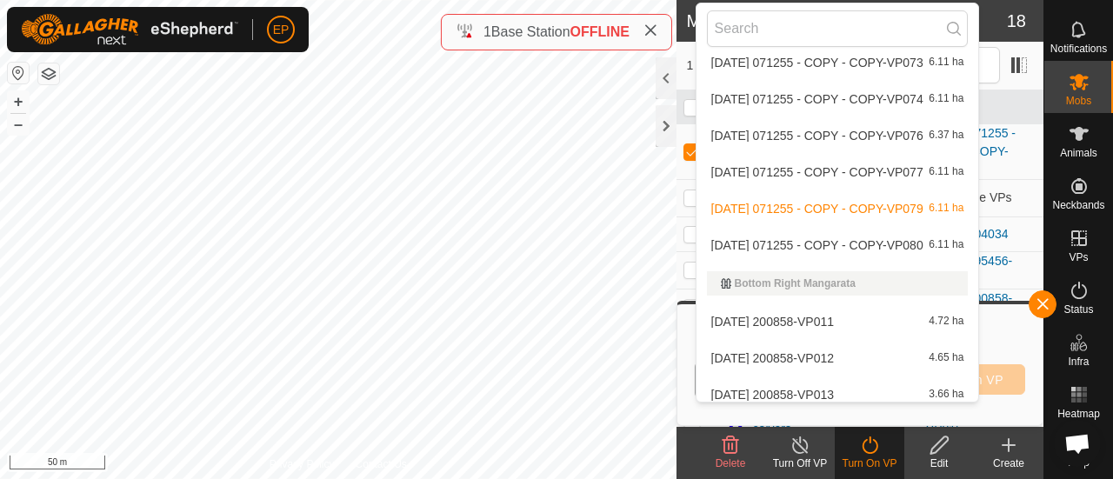
scroll to position [1013, 0]
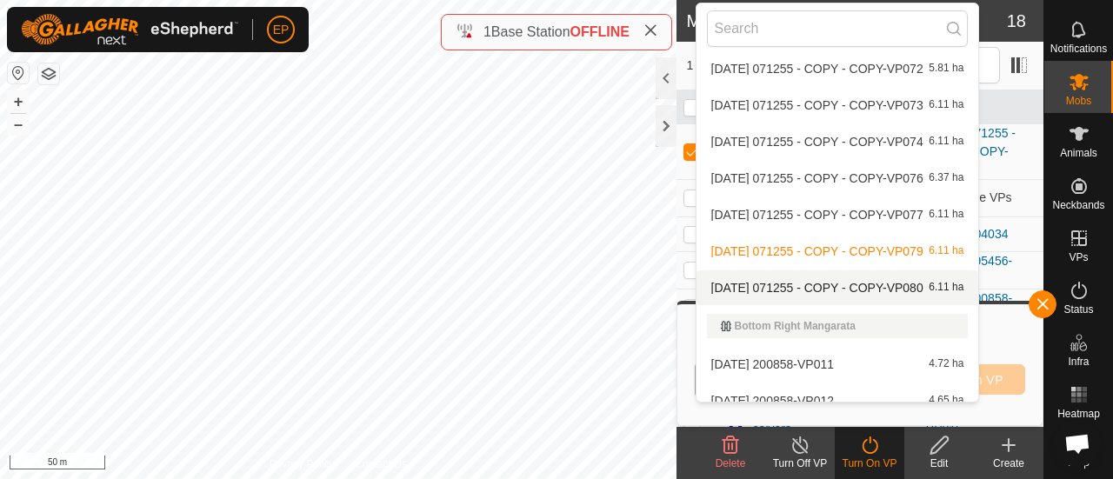
click at [835, 280] on li "2025-08-12 071255 - COPY - COPY-VP080 6.11 ha" at bounding box center [837, 287] width 283 height 35
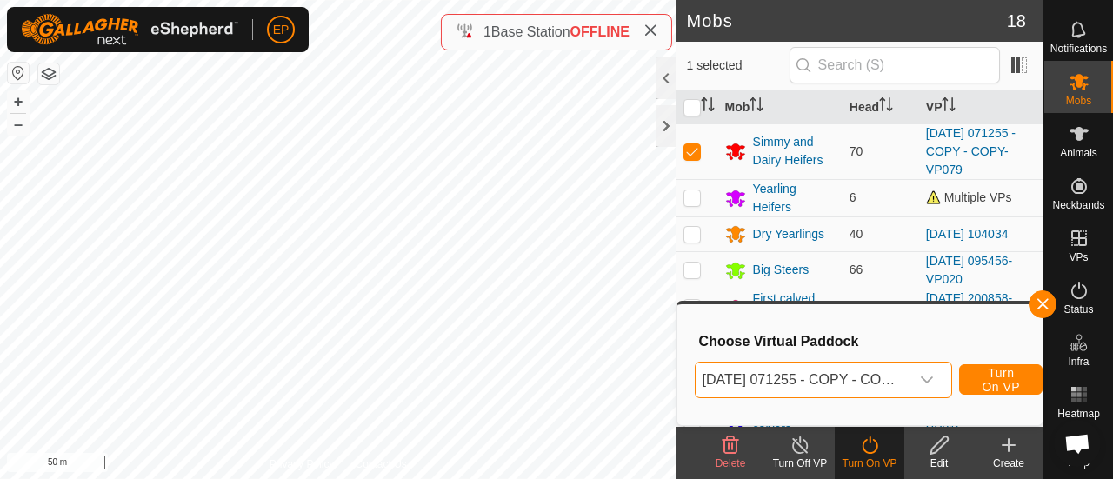
click at [985, 363] on div "2025-08-12 071255 - COPY - COPY-VP080 Turn On VP" at bounding box center [860, 380] width 330 height 42
click at [999, 378] on span "Turn On VP" at bounding box center [1001, 380] width 40 height 28
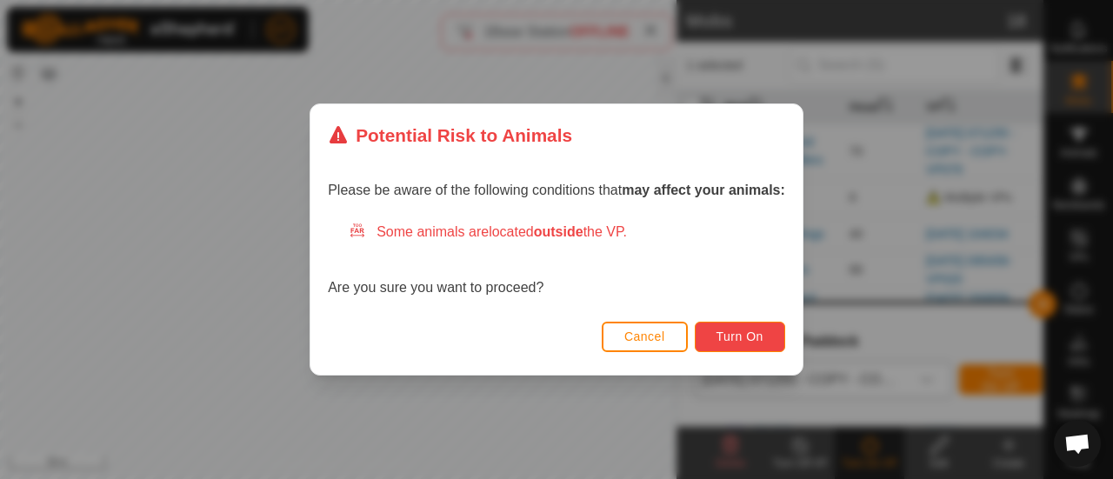
click at [750, 342] on span "Turn On" at bounding box center [739, 336] width 47 height 14
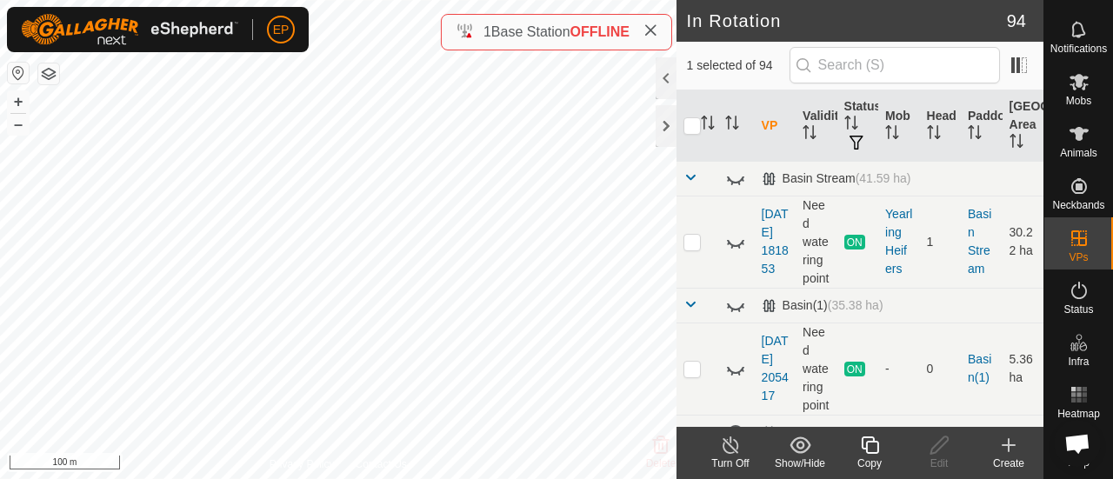
checkbox input "false"
checkbox input "true"
click at [873, 446] on icon at bounding box center [870, 445] width 22 height 21
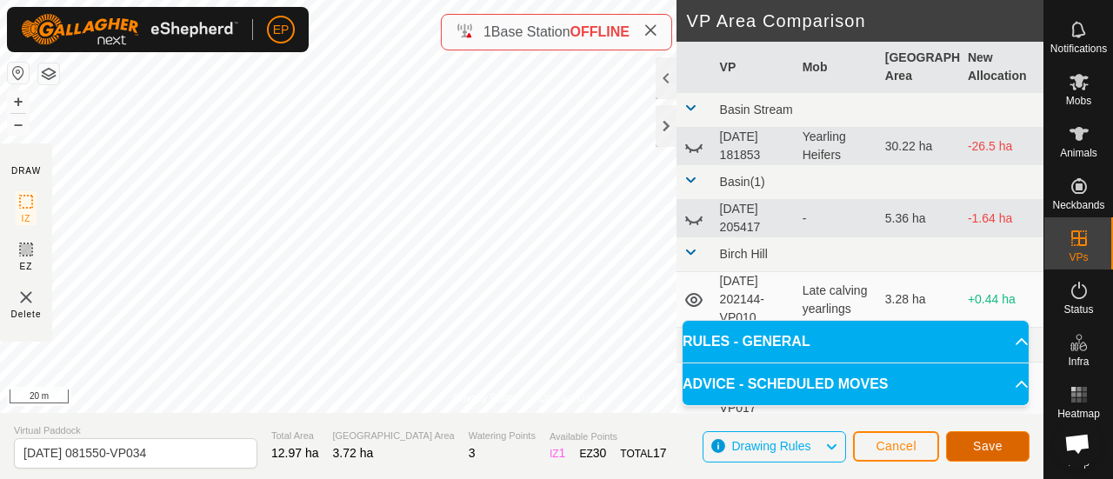
click at [991, 436] on button "Save" at bounding box center [987, 446] width 83 height 30
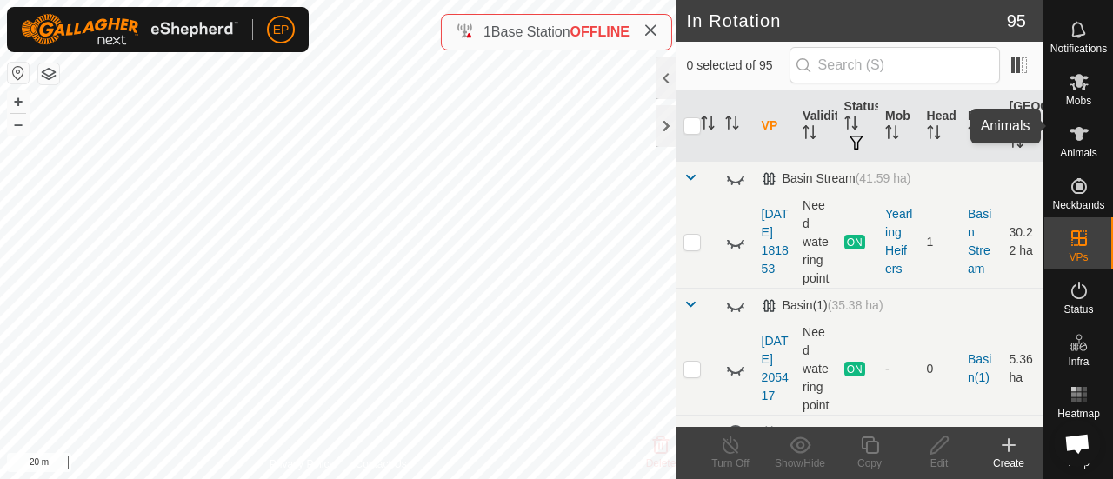
click at [1070, 131] on es-animals-svg-icon at bounding box center [1078, 134] width 31 height 28
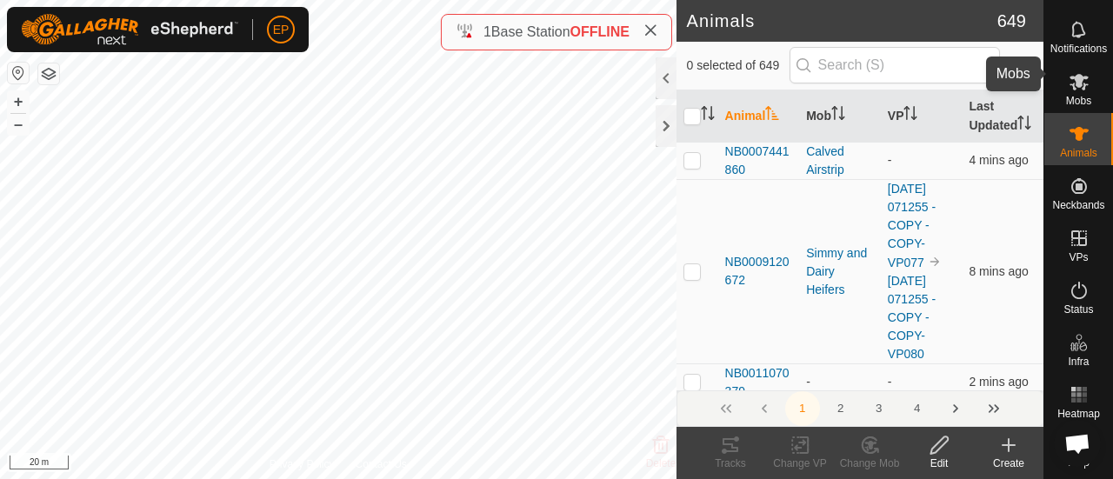
click at [1080, 74] on icon at bounding box center [1078, 81] width 21 height 21
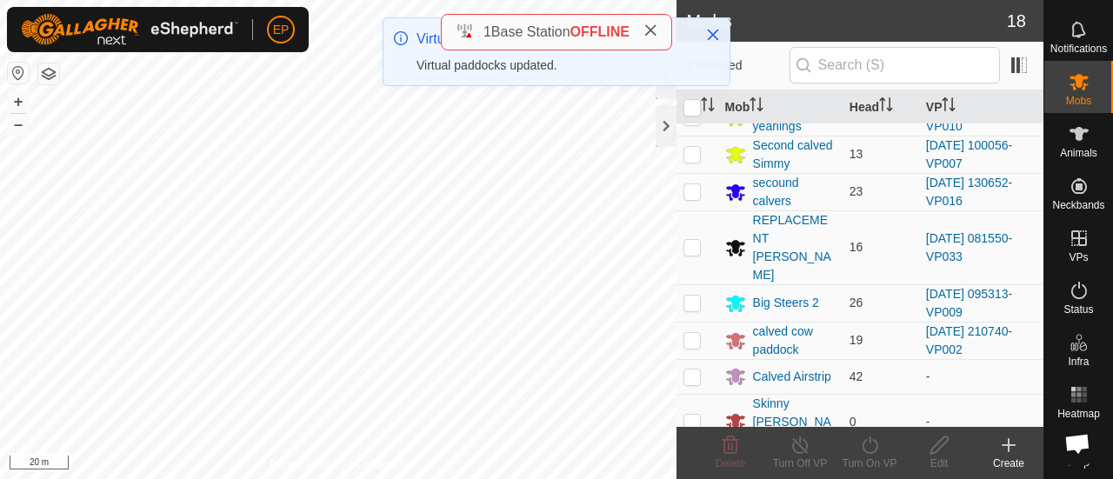
scroll to position [230, 0]
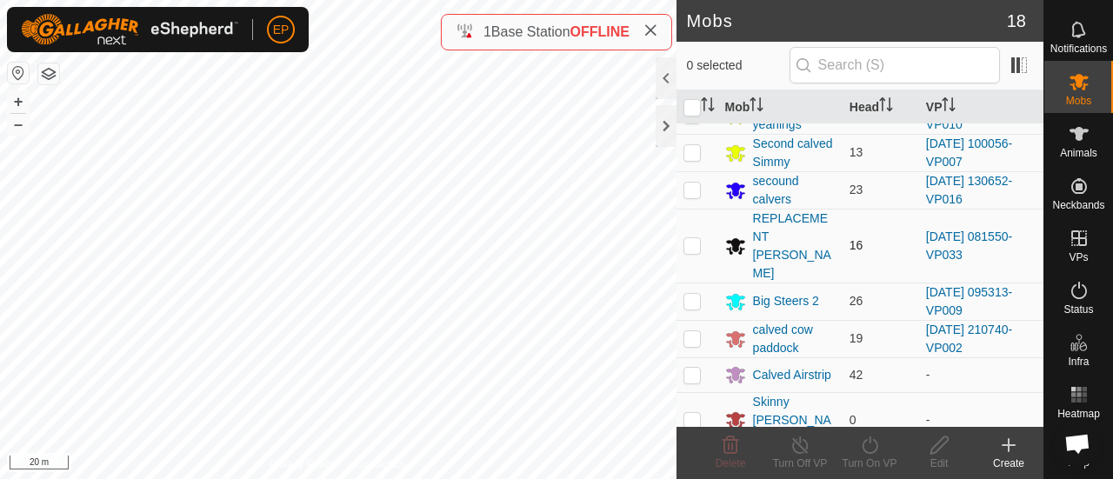
click at [690, 238] on p-checkbox at bounding box center [691, 245] width 17 height 14
checkbox input "true"
click at [868, 442] on icon at bounding box center [870, 445] width 22 height 21
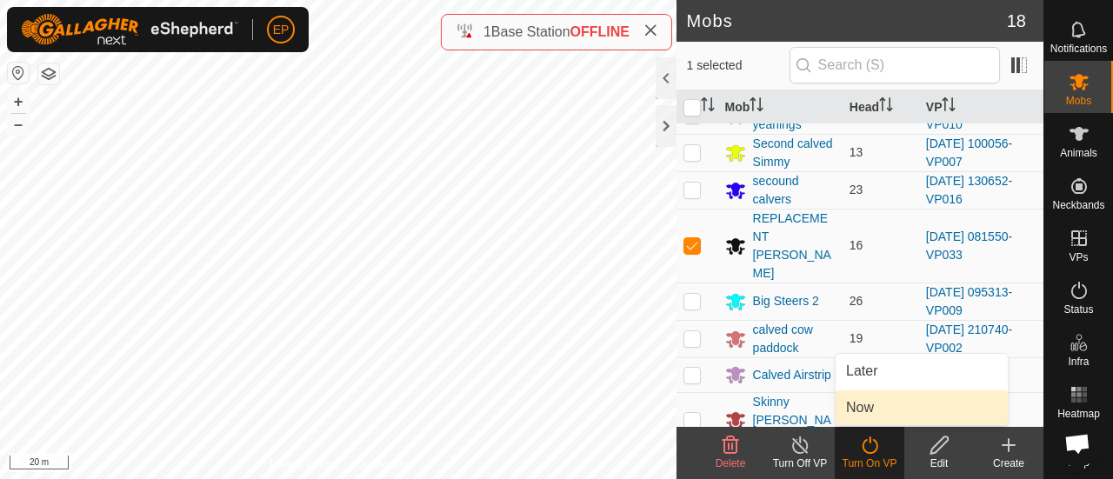
click at [860, 411] on link "Now" at bounding box center [921, 407] width 172 height 35
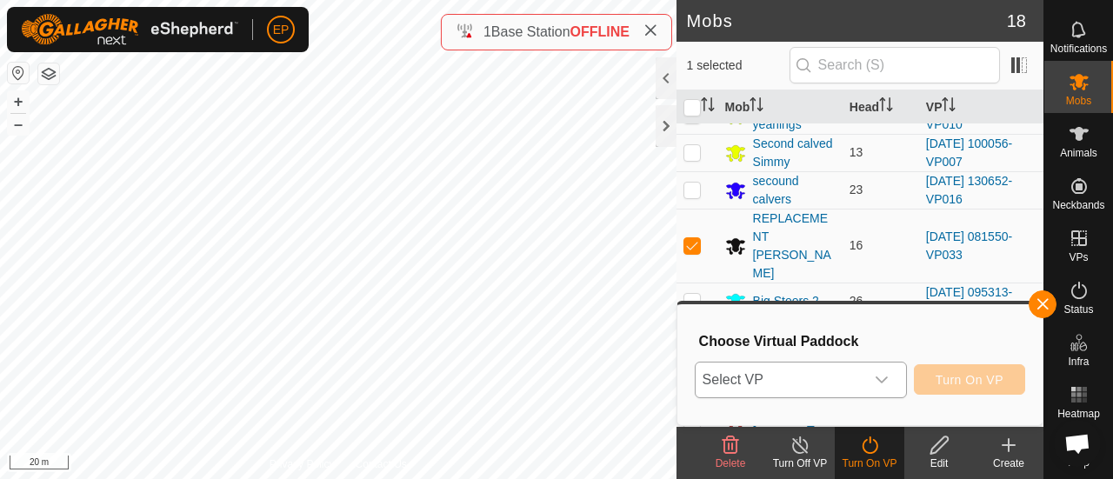
click at [817, 376] on span "Select VP" at bounding box center [779, 380] width 169 height 35
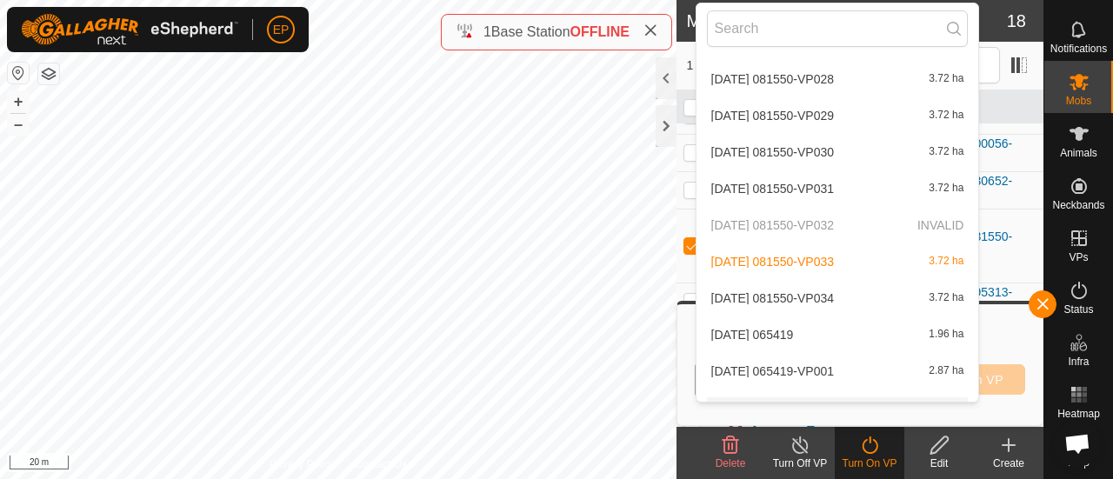
scroll to position [3456, 0]
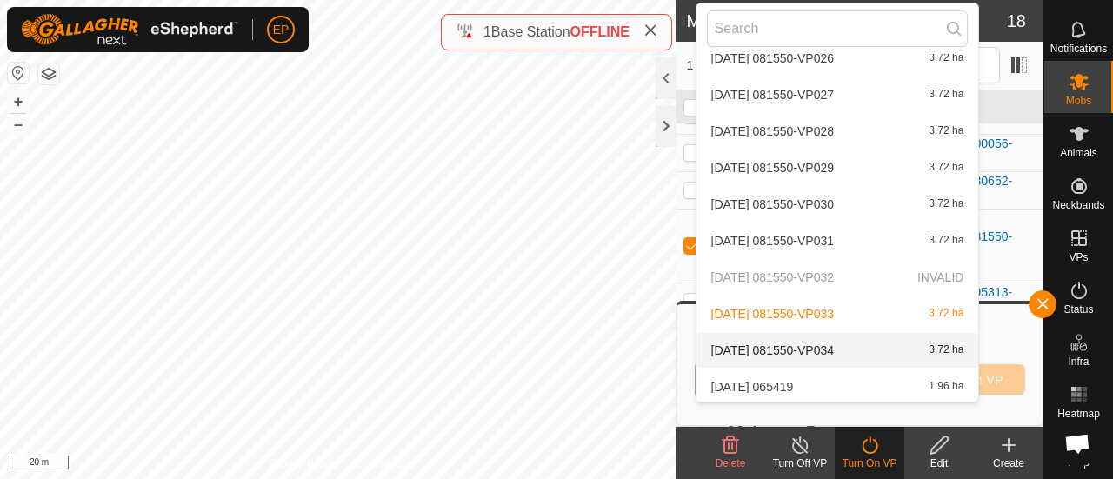
click at [831, 349] on li "2025-07-15 081550-VP034 3.72 ha" at bounding box center [837, 350] width 283 height 35
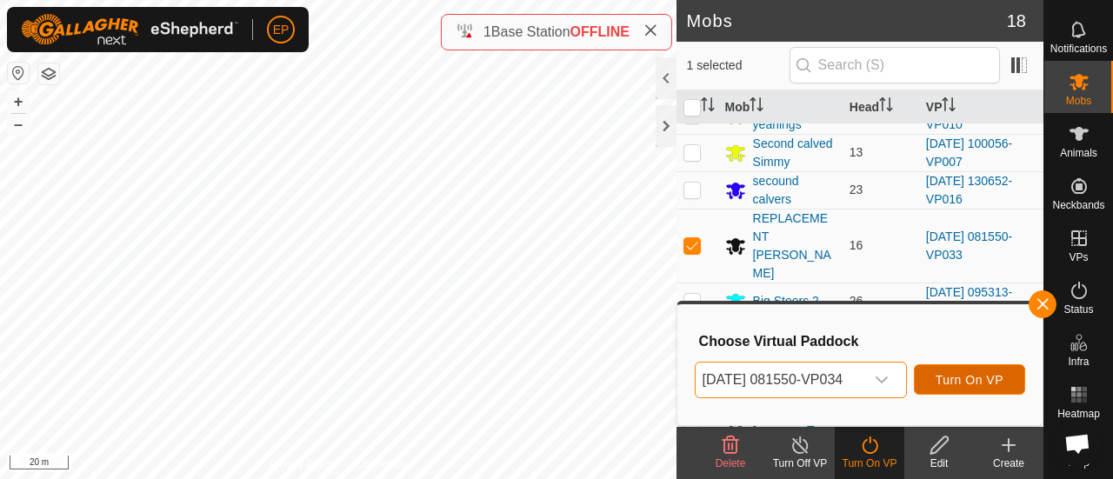
click at [951, 375] on span "Turn On VP" at bounding box center [969, 380] width 68 height 14
